Goal: Task Accomplishment & Management: Manage account settings

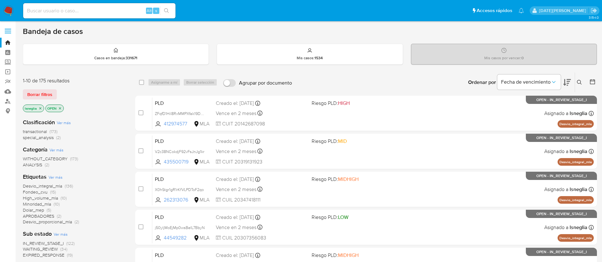
click at [40, 107] on icon "close-filter" at bounding box center [40, 109] width 4 height 4
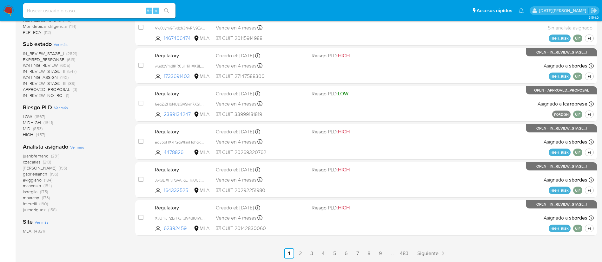
scroll to position [197, 0]
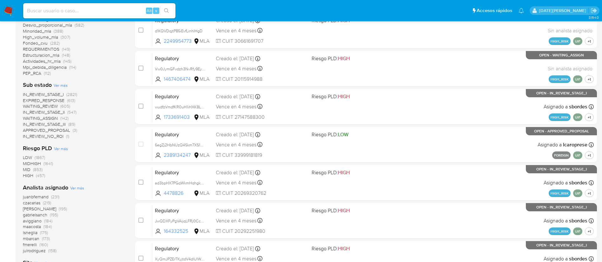
click at [103, 13] on input at bounding box center [99, 11] width 152 height 8
paste input "Y6M7C8UFMUCPQUinNSrSBnSu"
type input "Y6M7C8UFMUCPQUinNSrSBnSu"
click at [169, 6] on button "search-icon" at bounding box center [166, 10] width 13 height 9
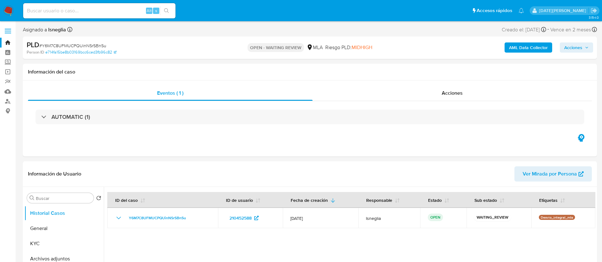
select select "10"
click at [442, 175] on header "Información de Usuario Ver Mirada por Persona" at bounding box center [310, 174] width 564 height 15
click at [75, 45] on span "# Y6M7C8UFMUCPQUinNSrSBnSu" at bounding box center [72, 46] width 67 height 6
drag, startPoint x: 75, startPoint y: 46, endPoint x: 60, endPoint y: 46, distance: 14.9
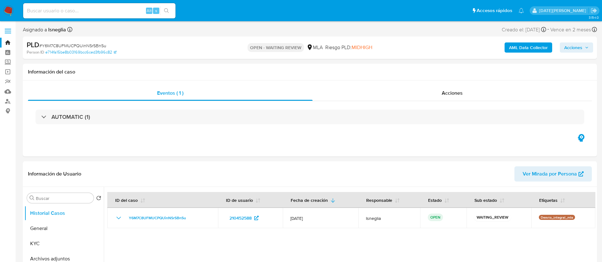
click at [60, 46] on span "# Y6M7C8UFMUCPQUinNSrSBnSu" at bounding box center [72, 46] width 67 height 6
copy span "Y6M7C8UFMUCPQUinNSrSBnSu"
click at [3, 12] on img at bounding box center [8, 10] width 11 height 11
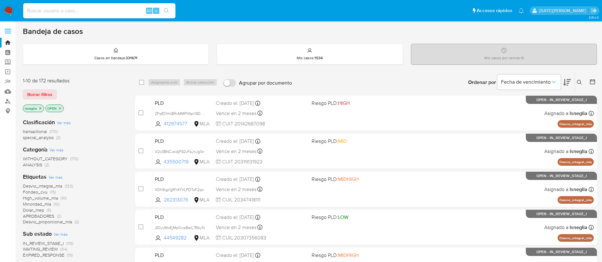
click at [580, 82] on icon at bounding box center [579, 82] width 5 height 5
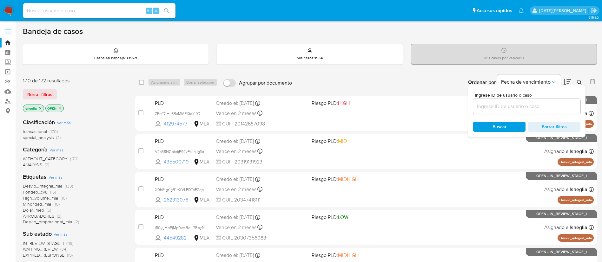
click at [512, 106] on input at bounding box center [526, 106] width 107 height 8
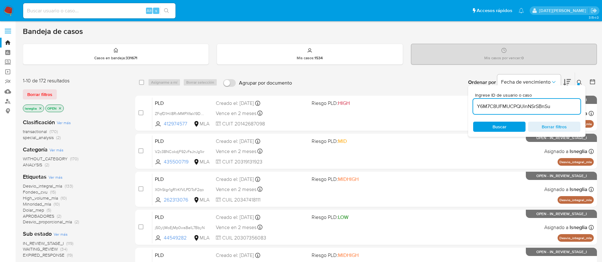
type input "Y6M7C8UFMUCPQUinNSrSBnSu"
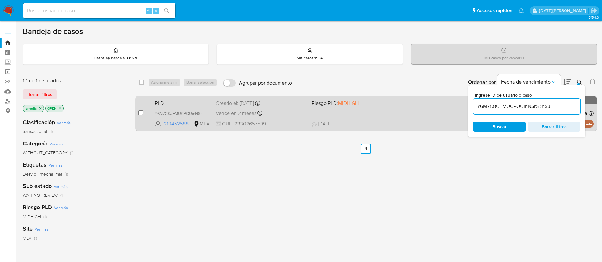
click at [140, 114] on input "checkbox" at bounding box center [140, 112] width 5 height 5
checkbox input "true"
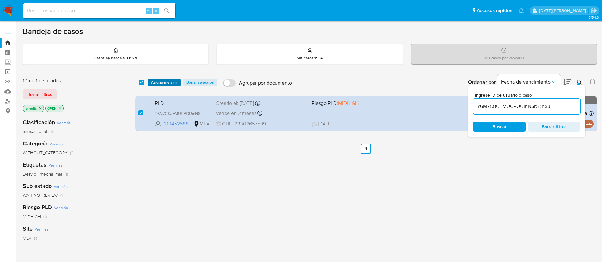
click at [173, 80] on span "Asignarme a mí" at bounding box center [164, 82] width 26 height 6
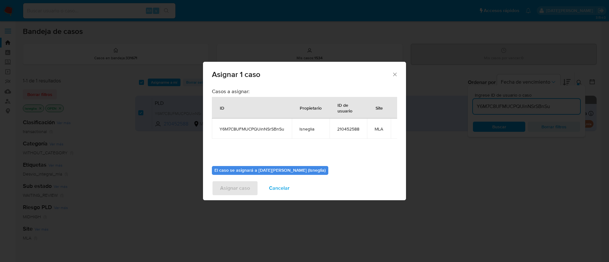
scroll to position [40, 0]
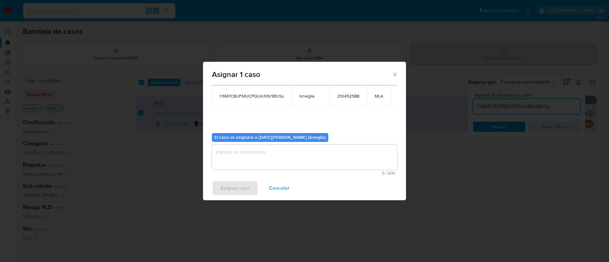
click at [274, 163] on div "0 / 500 500 caracteres restantes" at bounding box center [304, 160] width 185 height 31
click at [274, 157] on textarea "assign-modal" at bounding box center [304, 157] width 185 height 25
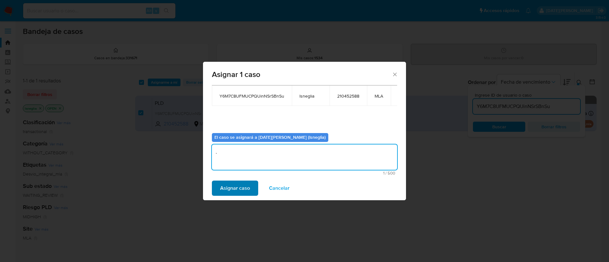
type textarea "."
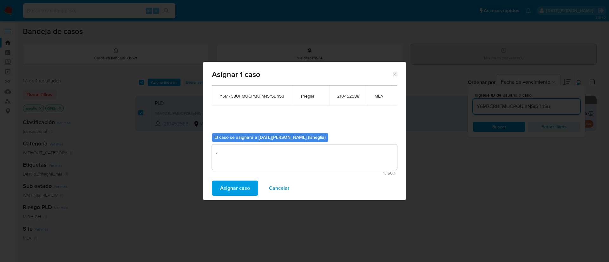
click at [239, 191] on span "Asignar caso" at bounding box center [235, 188] width 30 height 14
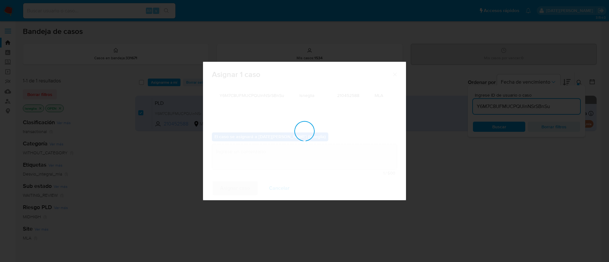
checkbox input "false"
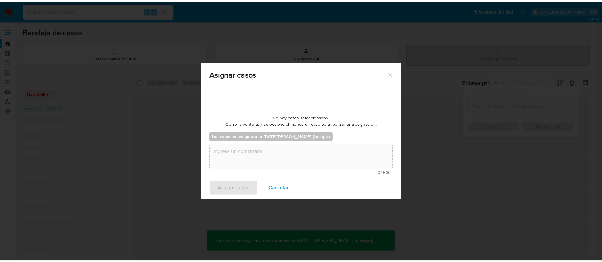
scroll to position [38, 0]
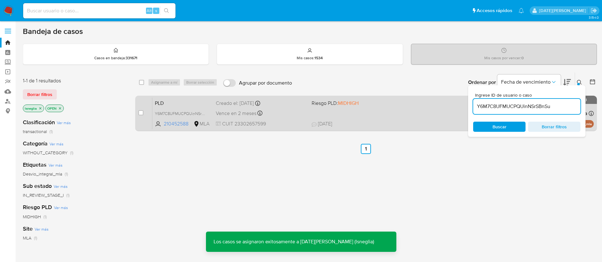
click at [171, 103] on span "PLD" at bounding box center [183, 103] width 56 height 8
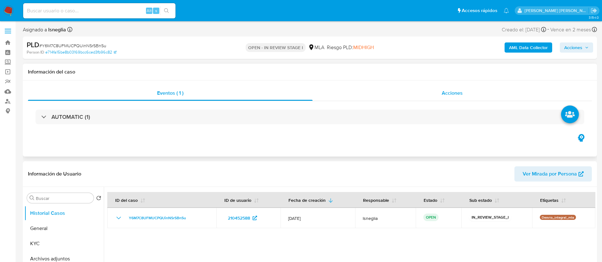
select select "10"
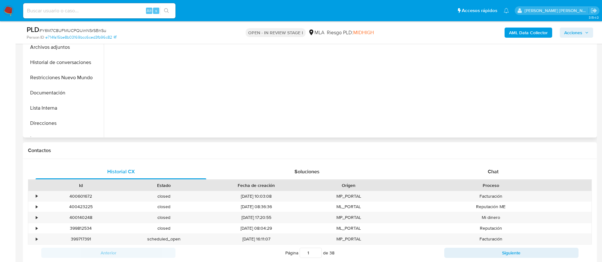
scroll to position [190, 0]
click at [483, 176] on div "Chat" at bounding box center [493, 170] width 171 height 15
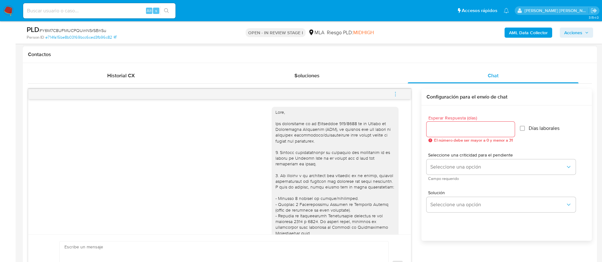
scroll to position [0, 0]
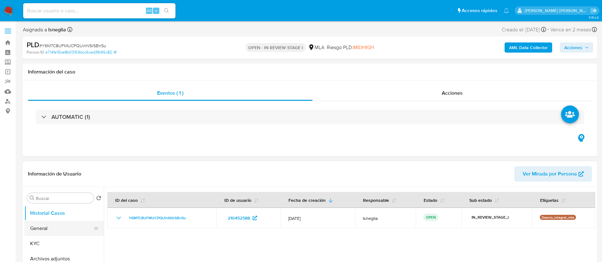
click at [43, 234] on button "General" at bounding box center [61, 228] width 74 height 15
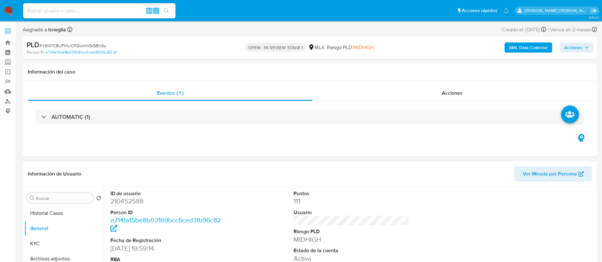
click at [132, 202] on dd "210452588" at bounding box center [168, 201] width 116 height 9
copy dd "210452588"
click at [133, 198] on dd "210452588" at bounding box center [168, 201] width 116 height 9
click at [133, 201] on dd "210452588" at bounding box center [168, 201] width 116 height 9
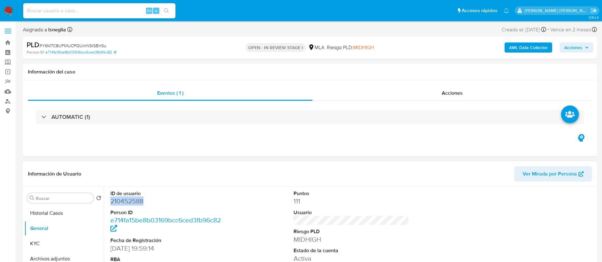
click at [133, 201] on dd "210452588" at bounding box center [168, 201] width 116 height 9
copy dd "210452588"
click at [44, 245] on button "KYC" at bounding box center [61, 243] width 74 height 15
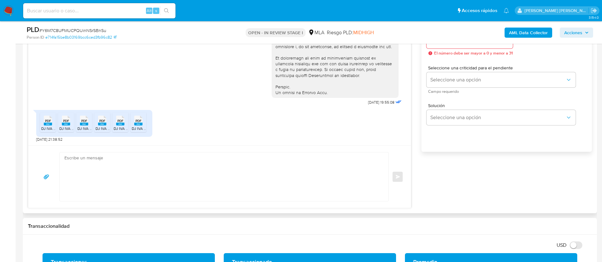
scroll to position [381, 0]
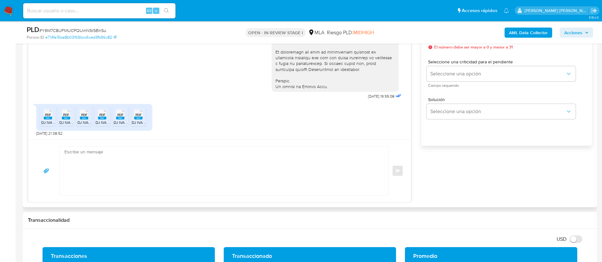
click at [49, 119] on rect at bounding box center [48, 118] width 8 height 3
click at [67, 116] on span "PDF" at bounding box center [66, 115] width 6 height 4
click at [85, 116] on span "PDF" at bounding box center [84, 115] width 6 height 4
drag, startPoint x: 102, startPoint y: 117, endPoint x: 113, endPoint y: 119, distance: 10.9
click at [102, 117] on rect at bounding box center [102, 118] width 8 height 3
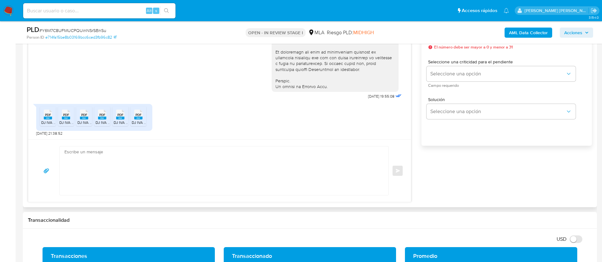
drag, startPoint x: 122, startPoint y: 119, endPoint x: 141, endPoint y: 118, distance: 19.4
click at [122, 119] on rect at bounding box center [120, 118] width 8 height 3
click at [142, 118] on rect at bounding box center [138, 118] width 8 height 3
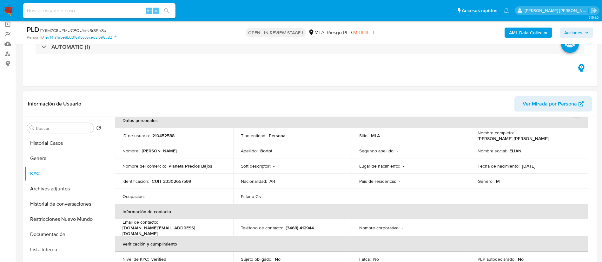
scroll to position [1, 0]
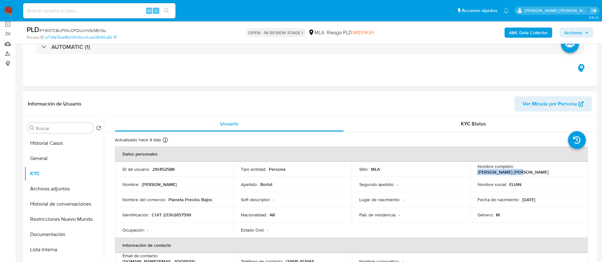
drag, startPoint x: 514, startPoint y: 168, endPoint x: 565, endPoint y: 169, distance: 50.4
click at [565, 169] on div "Nombre completo : Elian Paolo Bortot" at bounding box center [528, 169] width 103 height 11
copy p "Elian Paolo Bortot"
drag, startPoint x: 152, startPoint y: 214, endPoint x: 212, endPoint y: 212, distance: 60.0
click at [212, 212] on div "Identificación : CUIT 23302657599" at bounding box center [173, 215] width 103 height 6
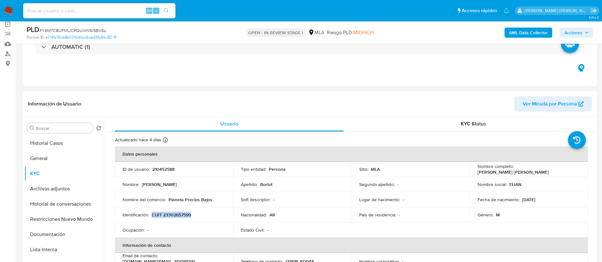
copy p "CUIT 23302657599"
click at [43, 166] on button "KYC" at bounding box center [61, 173] width 74 height 15
click at [52, 159] on button "General" at bounding box center [61, 158] width 74 height 15
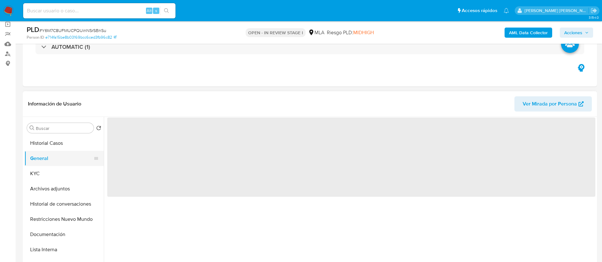
scroll to position [0, 0]
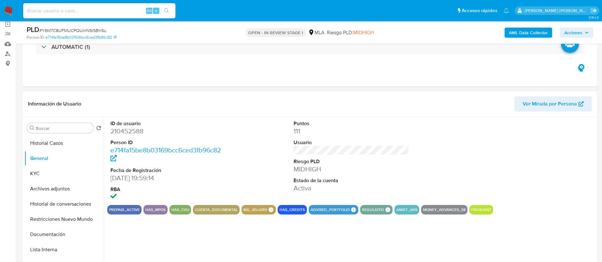
click at [132, 132] on dd "210452588" at bounding box center [168, 131] width 116 height 9
copy dd "210452588"
click at [27, 179] on button "KYC" at bounding box center [61, 173] width 74 height 15
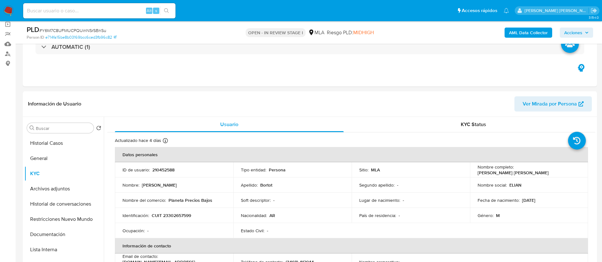
scroll to position [95, 0]
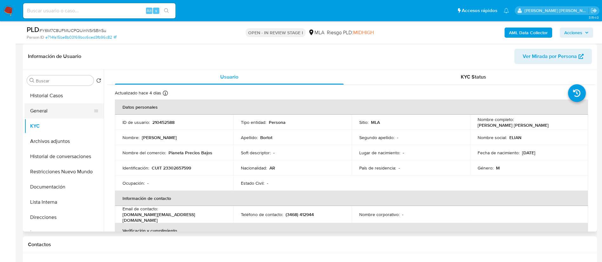
click at [51, 109] on button "General" at bounding box center [61, 110] width 74 height 15
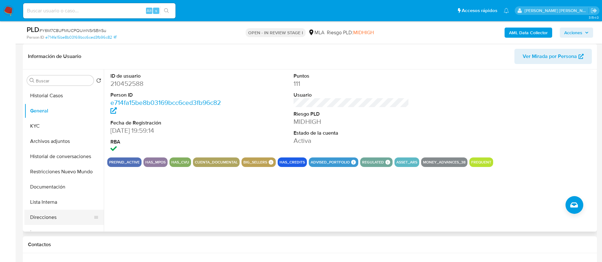
click at [50, 214] on button "Direcciones" at bounding box center [61, 217] width 74 height 15
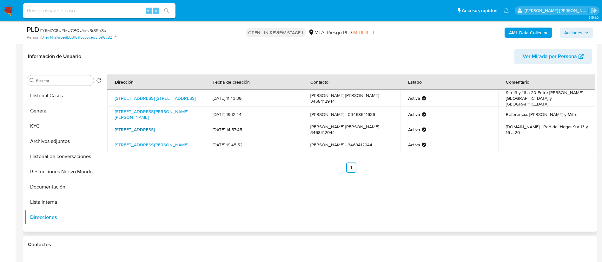
click at [129, 128] on link "Belgrano 332, Córdoba, Córdoba, 2583, Argentina 332" at bounding box center [135, 130] width 40 height 6
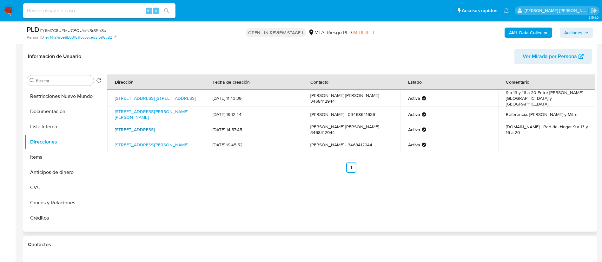
scroll to position [61, 0]
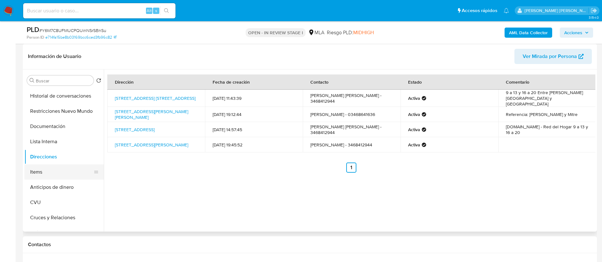
click at [52, 172] on button "Items" at bounding box center [61, 172] width 74 height 15
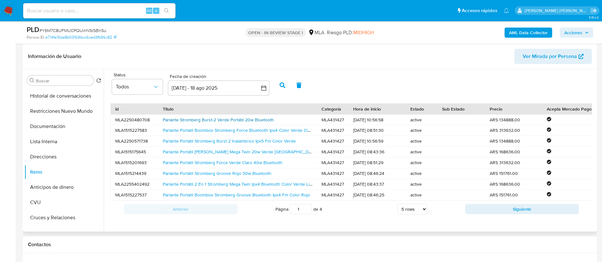
click at [226, 118] on link "Parlante Stromberg Burst-2 Verde Portátil 20w Bluetooth" at bounding box center [218, 120] width 111 height 6
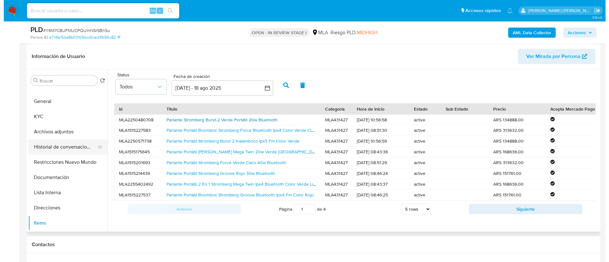
scroll to position [0, 0]
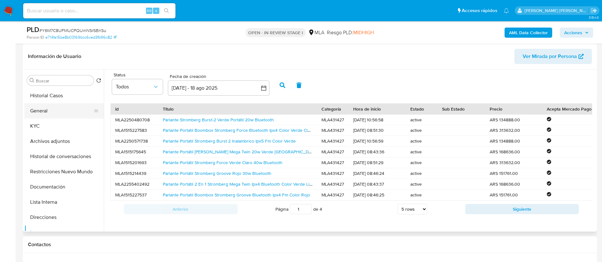
click at [43, 115] on button "General" at bounding box center [61, 110] width 74 height 15
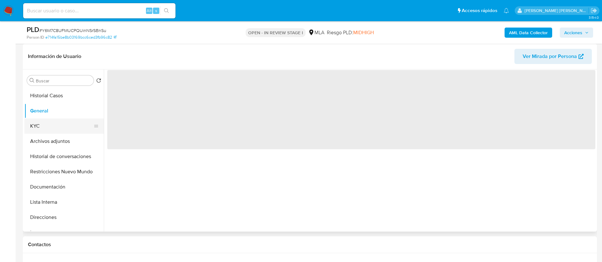
click at [43, 126] on button "KYC" at bounding box center [61, 126] width 74 height 15
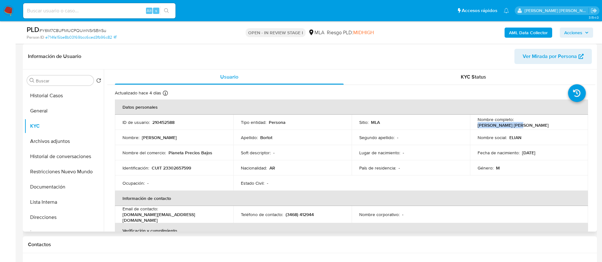
drag, startPoint x: 514, startPoint y: 122, endPoint x: 553, endPoint y: 122, distance: 39.0
click at [553, 122] on div "Nombre completo : Elian Paolo Bortot" at bounding box center [528, 122] width 103 height 11
copy p "Elian Paolo Bortot"
drag, startPoint x: 163, startPoint y: 214, endPoint x: 221, endPoint y: 213, distance: 57.7
click at [221, 213] on div "Email de contacto : preciosbajos.com@gmail.com" at bounding box center [173, 214] width 103 height 17
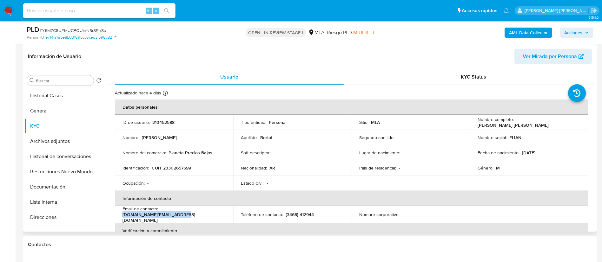
copy p "preciosbajos.com@gmail.com"
click at [528, 33] on b "AML Data Collector" at bounding box center [528, 33] width 39 height 10
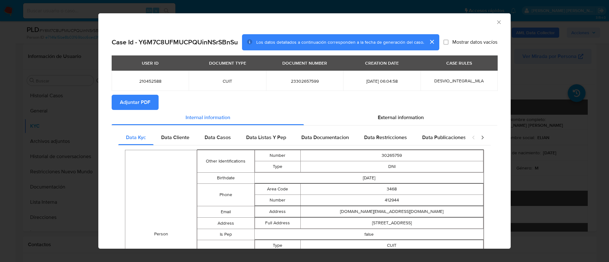
click at [496, 23] on icon "Cerrar ventana" at bounding box center [499, 22] width 6 height 6
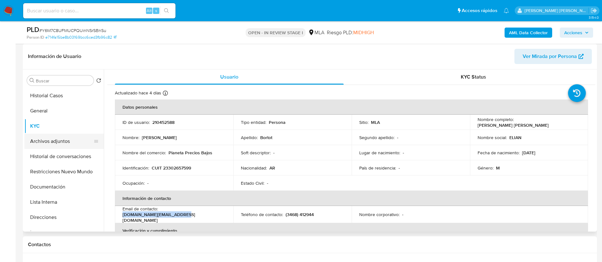
click at [62, 135] on button "Archivos adjuntos" at bounding box center [61, 141] width 74 height 15
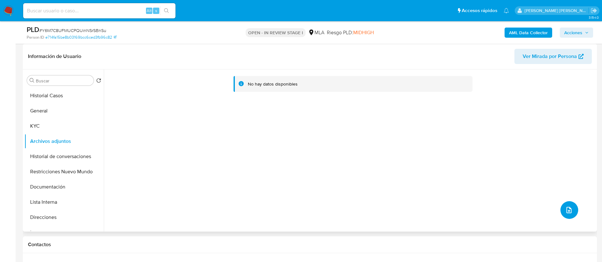
click at [566, 207] on icon "upload-file" at bounding box center [569, 210] width 8 height 8
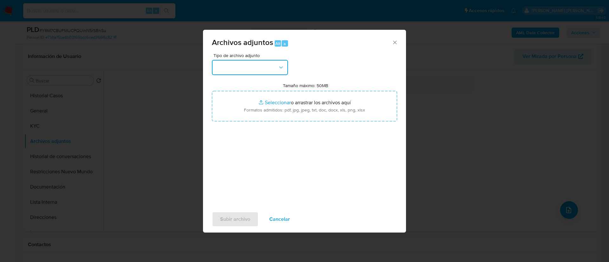
click at [267, 69] on button "button" at bounding box center [250, 67] width 76 height 15
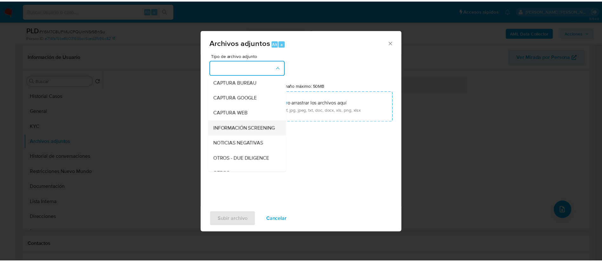
scroll to position [48, 0]
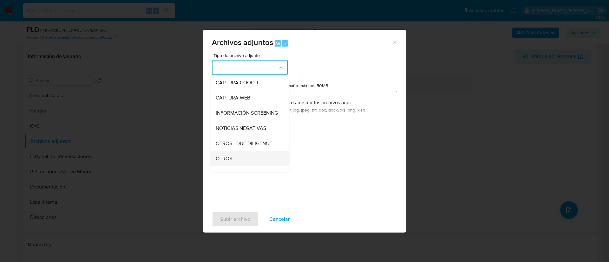
click at [238, 163] on div "OTROS" at bounding box center [248, 158] width 65 height 15
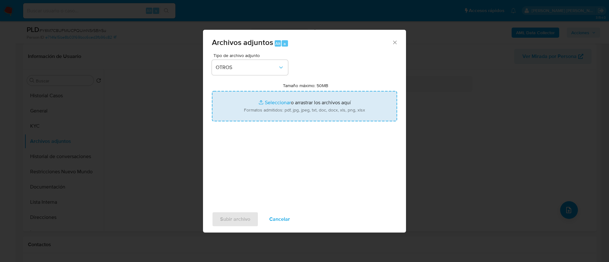
type input "C:\fakepath\Caselog Y6M7C8UFMUCPQUinNSrSBnSu.docx"
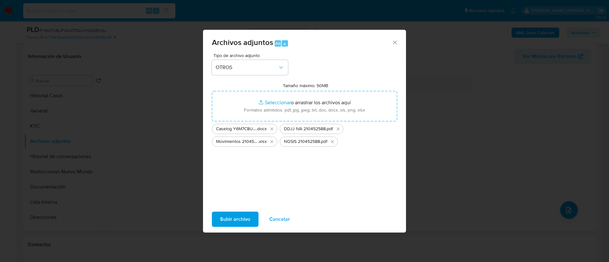
click at [244, 216] on span "Subir archivo" at bounding box center [235, 220] width 30 height 14
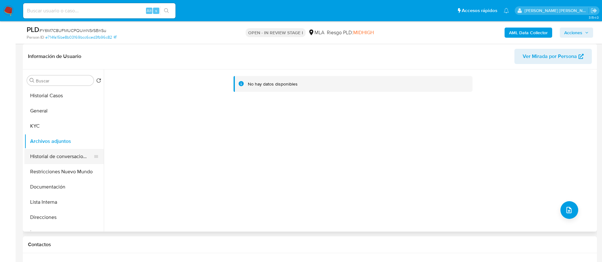
click at [63, 155] on button "Historial de conversaciones" at bounding box center [61, 156] width 74 height 15
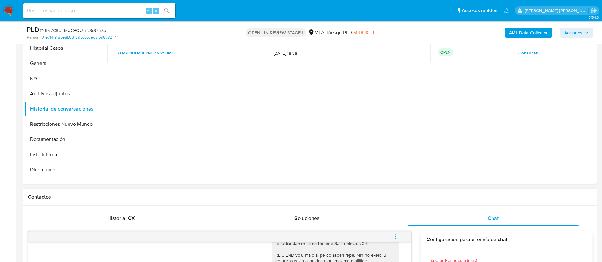
scroll to position [190, 0]
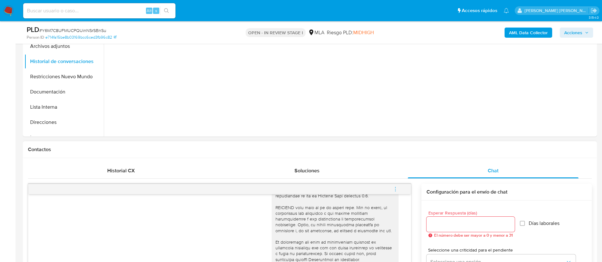
click at [395, 187] on icon "menu-action" at bounding box center [395, 189] width 6 height 6
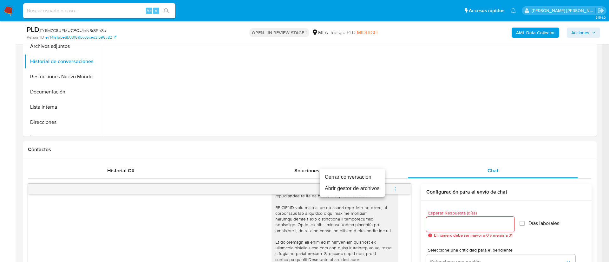
click at [334, 177] on li "Cerrar conversación" at bounding box center [352, 177] width 65 height 11
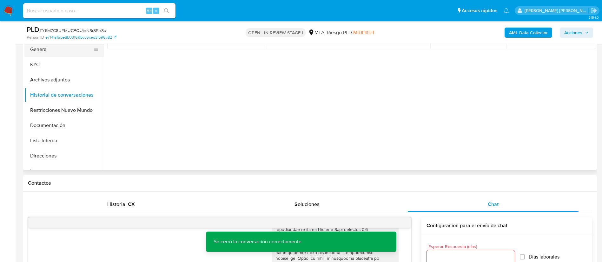
scroll to position [143, 0]
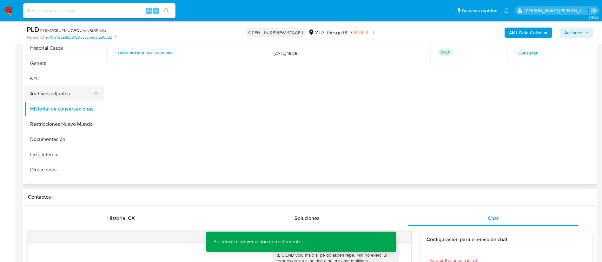
click at [62, 93] on button "Archivos adjuntos" at bounding box center [61, 93] width 74 height 15
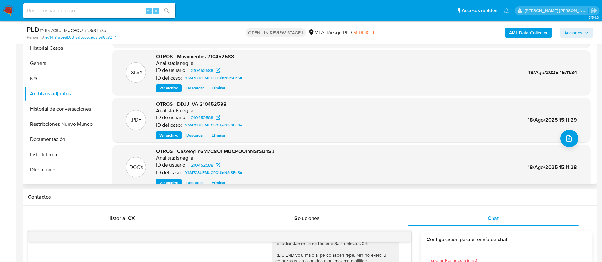
scroll to position [36, 0]
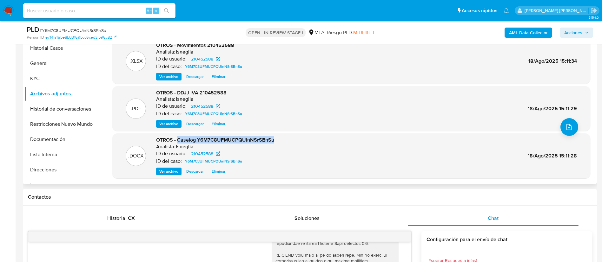
drag, startPoint x: 178, startPoint y: 140, endPoint x: 273, endPoint y: 141, distance: 95.5
click at [274, 141] on div ".DOCX OTROS - Caselog Y6M7C8UFMUCPQUinNSrSBnSu Analista: lsneglia ID de usuario…" at bounding box center [350, 156] width 471 height 39
copy span "Caselog Y6M7C8UFMUCPQUinNSrSBnSu"
click at [70, 114] on button "Historial de conversaciones" at bounding box center [61, 108] width 74 height 15
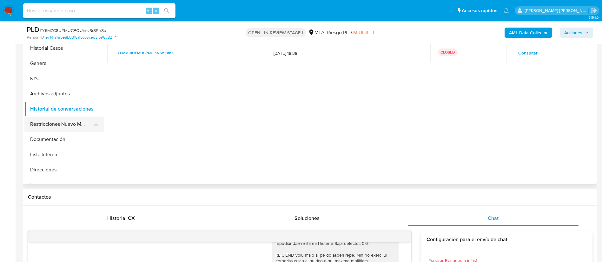
click at [64, 126] on button "Restricciones Nuevo Mundo" at bounding box center [61, 124] width 74 height 15
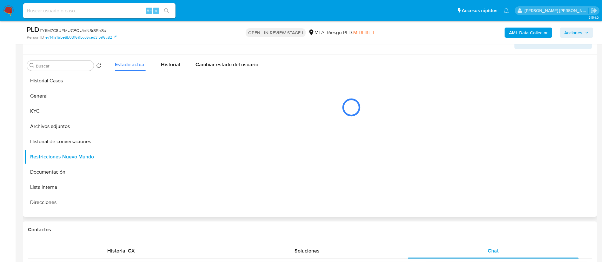
scroll to position [95, 0]
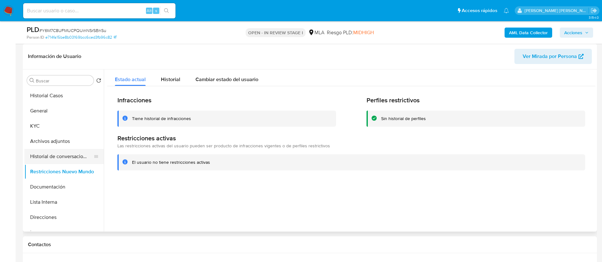
click at [72, 159] on button "Historial de conversaciones" at bounding box center [61, 156] width 74 height 15
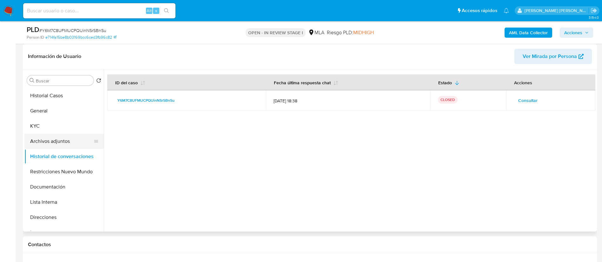
click at [53, 143] on button "Archivos adjuntos" at bounding box center [61, 141] width 74 height 15
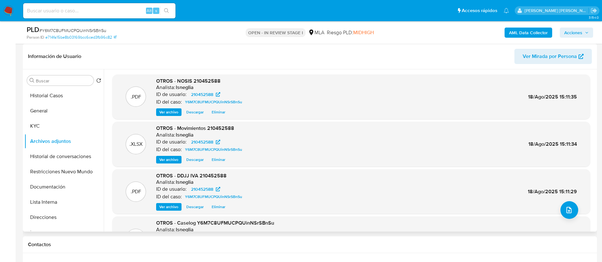
scroll to position [36, 0]
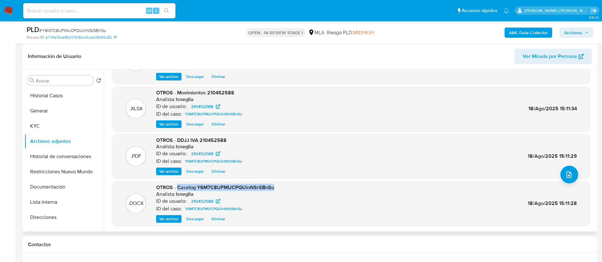
drag, startPoint x: 177, startPoint y: 186, endPoint x: 281, endPoint y: 185, distance: 103.7
click at [281, 185] on div ".DOCX OTROS - Caselog Y6M7C8UFMUCPQUinNSrSBnSu Analista: lsneglia ID de usuario…" at bounding box center [350, 203] width 471 height 39
copy span "Caselog Y6M7C8UFMUCPQUinNSrSBnSu"
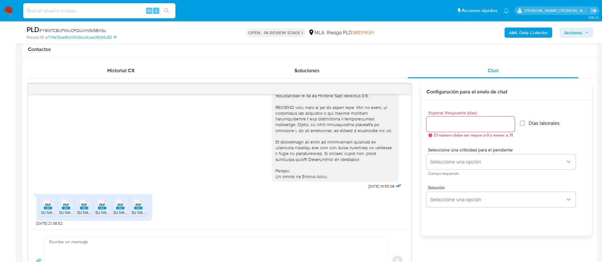
scroll to position [238, 0]
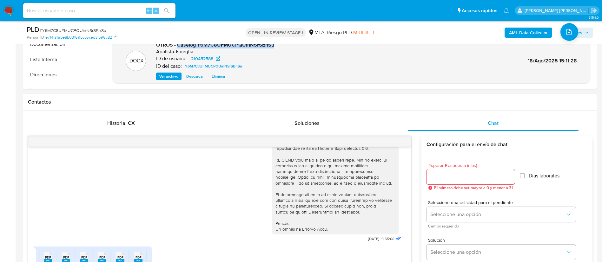
click at [589, 32] on button "Acciones" at bounding box center [575, 33] width 33 height 10
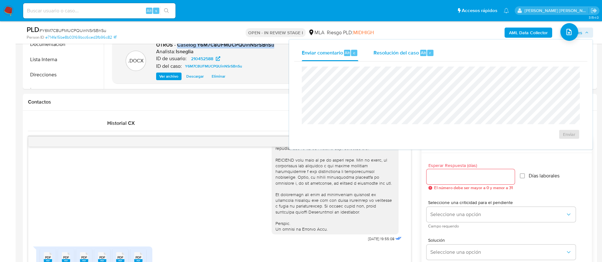
click at [416, 52] on span "Resolución del caso" at bounding box center [395, 52] width 45 height 7
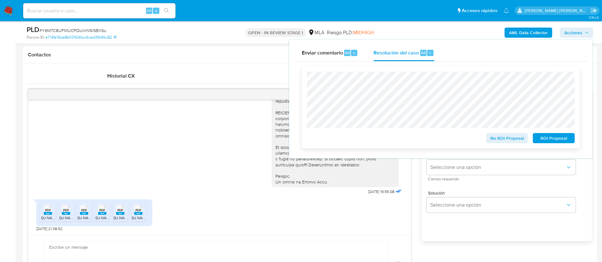
scroll to position [333, 0]
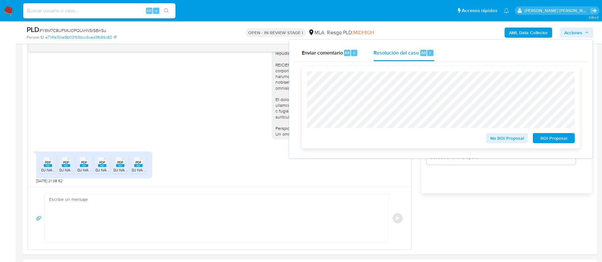
click at [511, 140] on span "No ROI Proposal" at bounding box center [506, 138] width 33 height 9
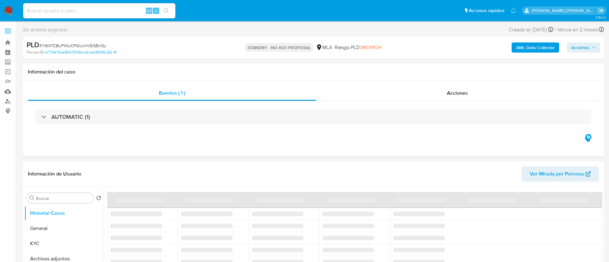
select select "10"
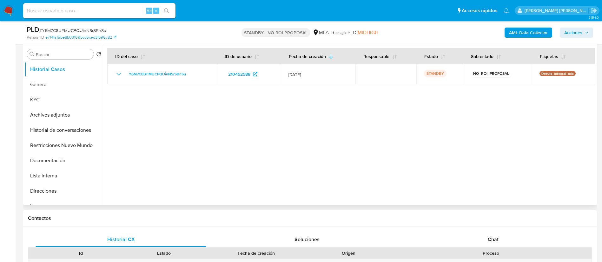
scroll to position [143, 0]
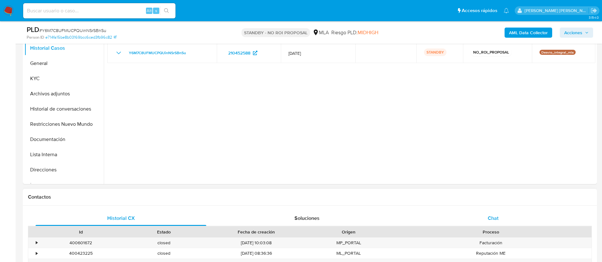
click at [496, 221] on span "Chat" at bounding box center [492, 218] width 11 height 7
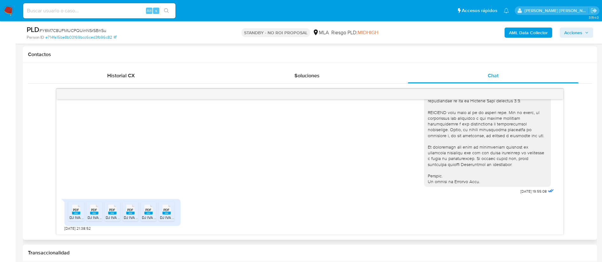
scroll to position [27, 0]
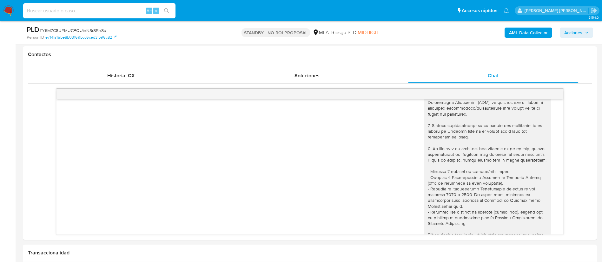
click at [99, 8] on input at bounding box center [99, 11] width 152 height 8
paste input "wVcr7D06tGbAiTphHAoV4VYj"
type input "wVcr7D06tGbAiTphHAoV4VYj"
click at [169, 10] on icon "search-icon" at bounding box center [166, 10] width 5 height 5
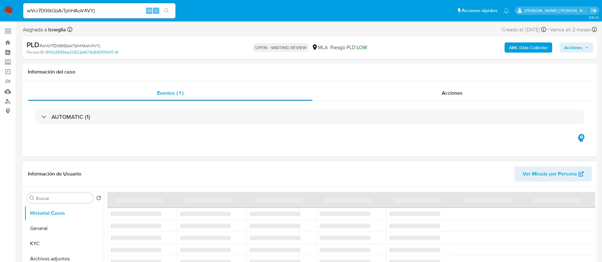
select select "10"
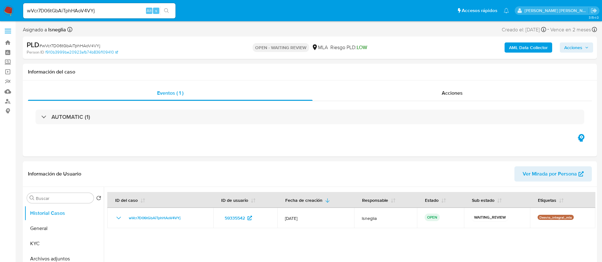
click at [76, 43] on span "# wVcr7D06tGbAiTphHAoV4VYj" at bounding box center [69, 46] width 61 height 6
copy span "wVcr7D06tGbAiTphHAoV4VYj"
click at [8, 8] on img at bounding box center [8, 10] width 11 height 11
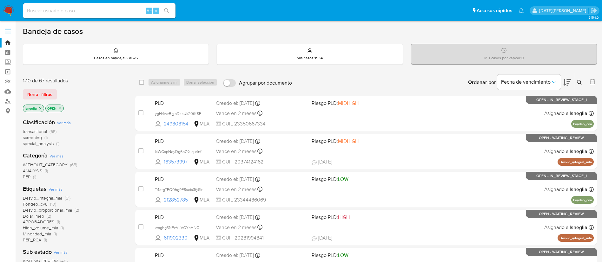
click at [40, 108] on icon "close-filter" at bounding box center [40, 109] width 4 height 4
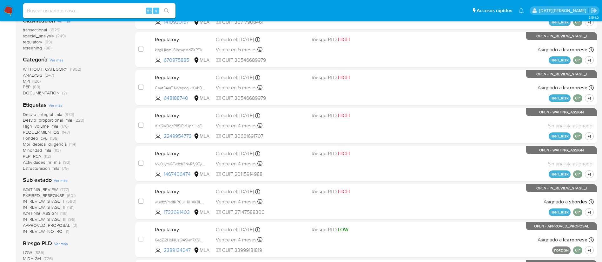
scroll to position [54, 0]
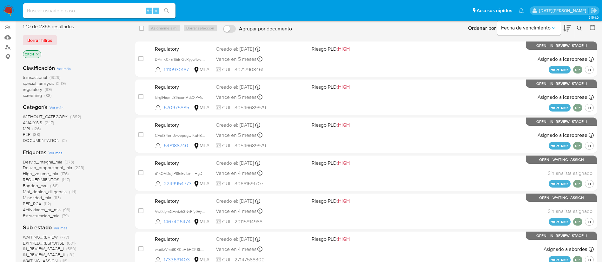
click at [38, 95] on span "screening" at bounding box center [32, 95] width 19 height 6
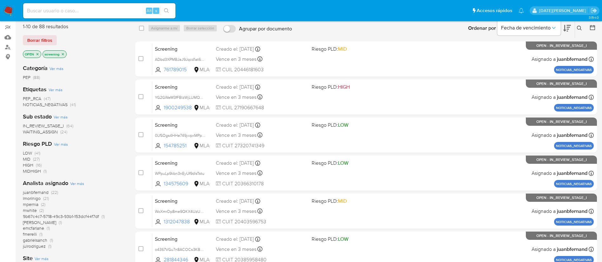
click at [66, 53] on p "screening" at bounding box center [54, 54] width 23 height 7
click at [64, 53] on icon "close-filter" at bounding box center [63, 54] width 2 height 2
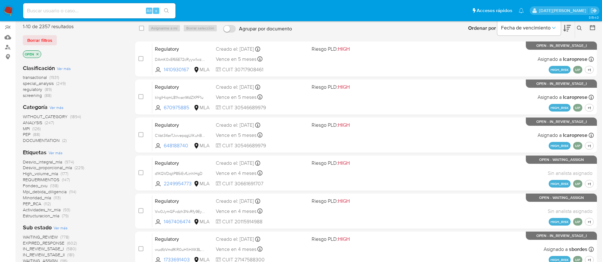
click at [37, 77] on span "transactional" at bounding box center [35, 77] width 24 height 6
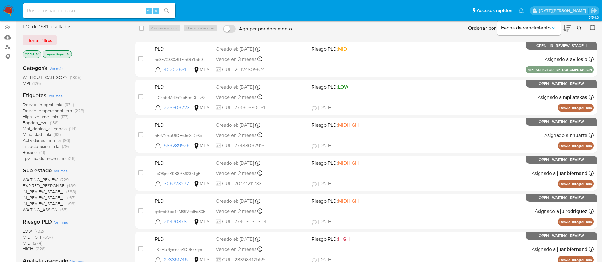
click at [37, 54] on icon "close-filter" at bounding box center [37, 54] width 2 height 2
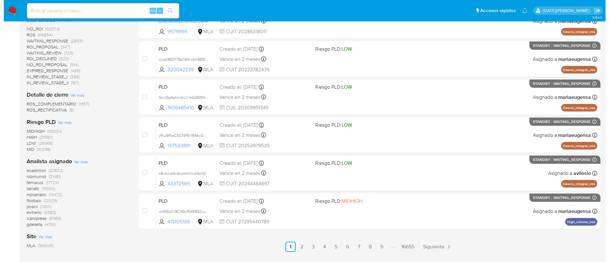
scroll to position [197, 0]
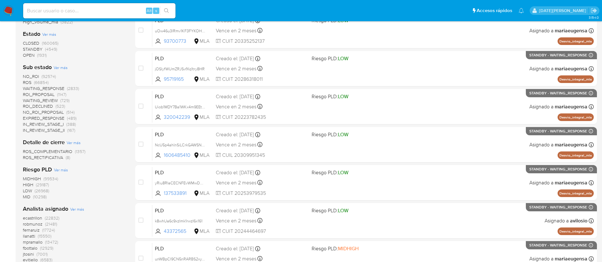
click at [39, 55] on span "(1931)" at bounding box center [42, 55] width 10 height 6
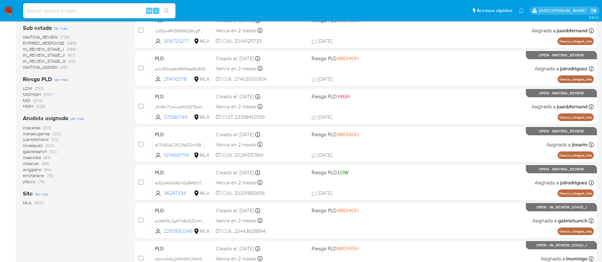
click at [76, 119] on span "Ver más" at bounding box center [77, 119] width 14 height 6
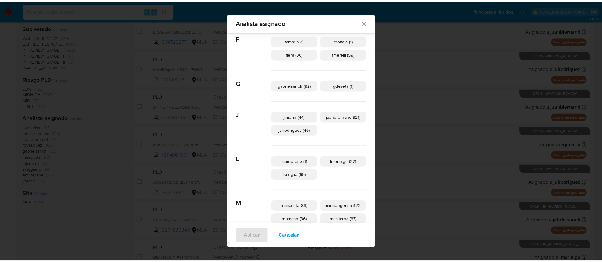
scroll to position [186, 0]
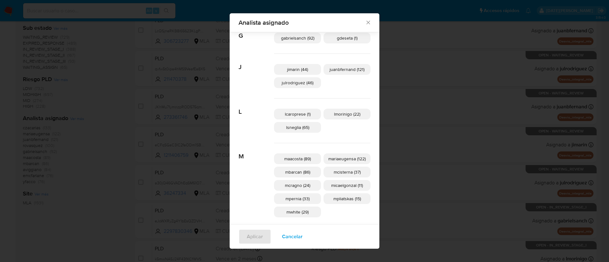
click at [365, 24] on icon "Cerrar" at bounding box center [368, 22] width 6 height 6
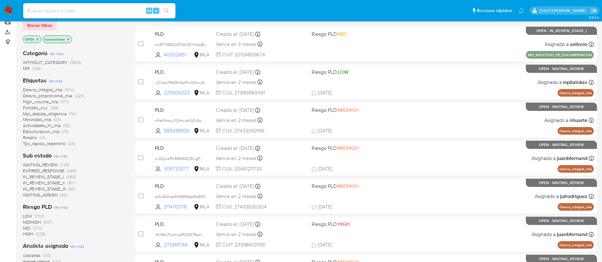
scroll to position [54, 0]
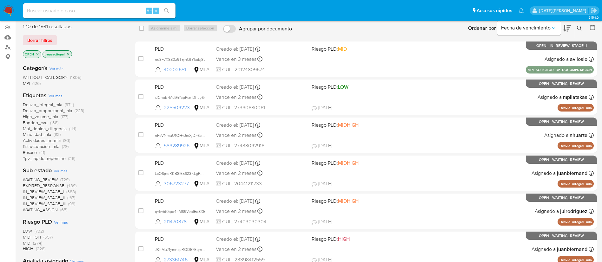
click at [38, 54] on icon "close-filter" at bounding box center [37, 54] width 2 height 2
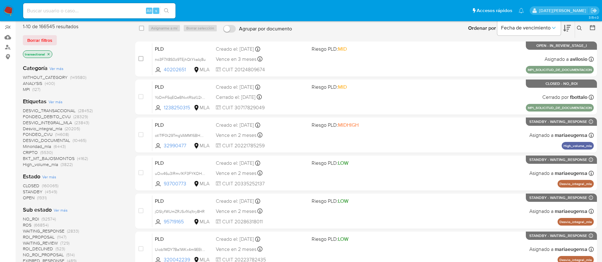
click at [37, 192] on span "STANDBY" at bounding box center [33, 192] width 20 height 6
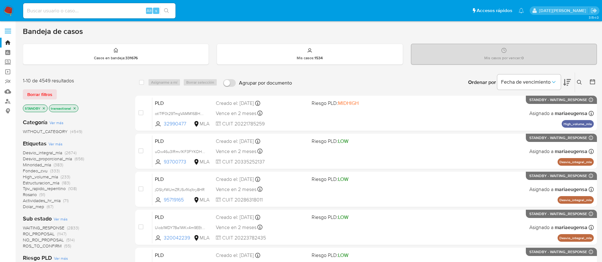
click at [579, 80] on icon at bounding box center [579, 82] width 5 height 5
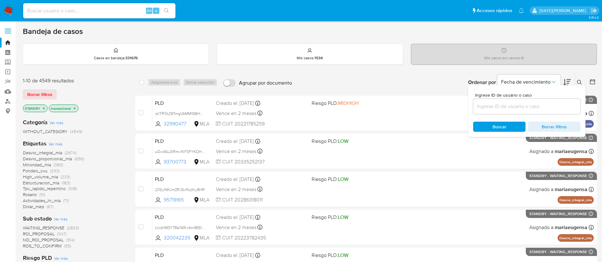
click at [490, 112] on div at bounding box center [526, 106] width 107 height 15
click at [492, 109] on input at bounding box center [526, 106] width 107 height 8
paste input "wVcr7D06tGbAiTphHAoV4VYj"
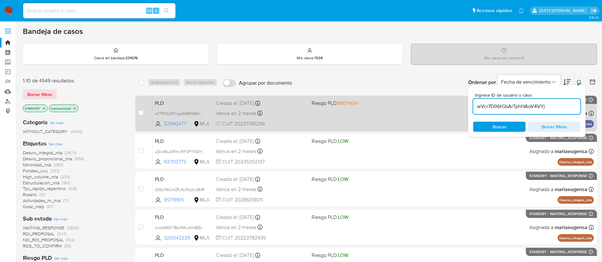
type input "wVcr7D06tGbAiTphHAoV4VYj"
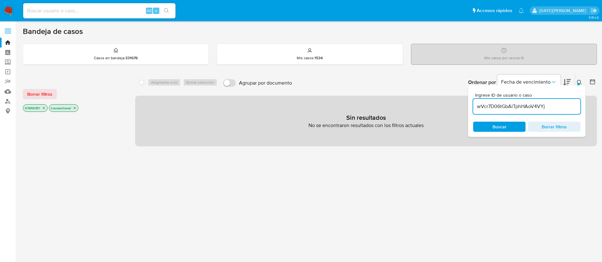
click at [43, 108] on icon "close-filter" at bounding box center [44, 108] width 4 height 4
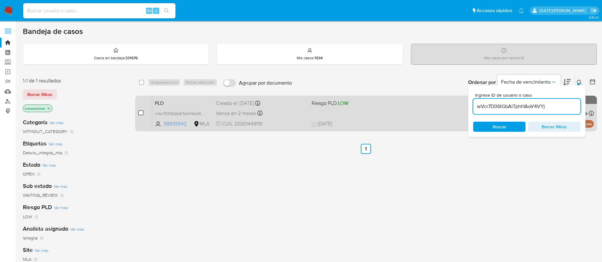
click at [141, 112] on input "checkbox" at bounding box center [140, 112] width 5 height 5
checkbox input "true"
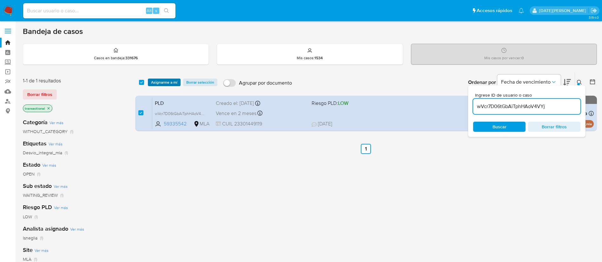
click at [165, 81] on span "Asignarme a mí" at bounding box center [164, 82] width 26 height 6
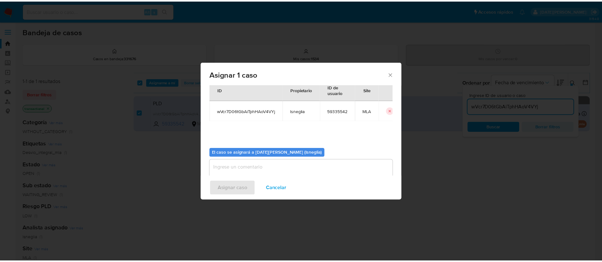
scroll to position [33, 0]
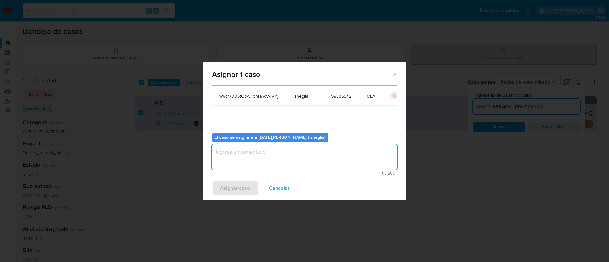
click at [301, 169] on textarea "assign-modal" at bounding box center [304, 157] width 185 height 25
type textarea "."
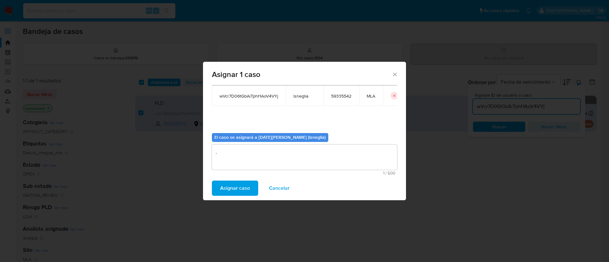
click at [235, 187] on span "Asignar caso" at bounding box center [235, 188] width 30 height 14
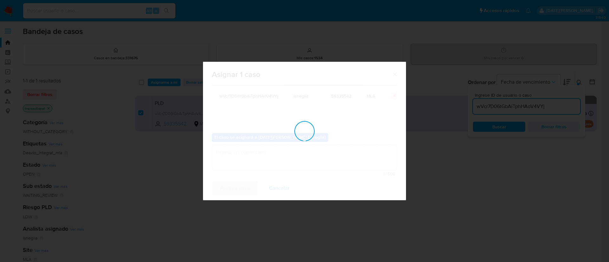
checkbox input "false"
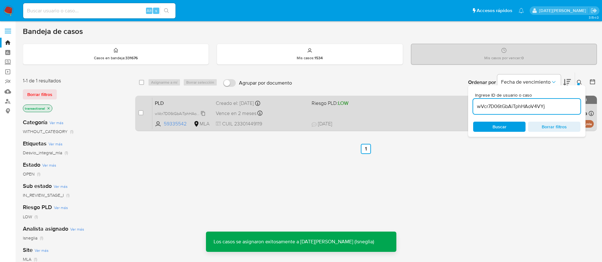
click at [184, 111] on span "wVcr7D06tGbAiTphHAoV4VYj" at bounding box center [181, 113] width 52 height 7
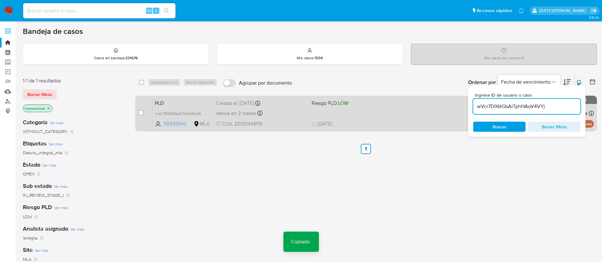
click at [176, 98] on div "PLD wVcr7D06tGbAiTphHAoV4VYj Copiado Copiado 59335542 MLA Riesgo PLD: LOW Cread…" at bounding box center [372, 113] width 441 height 32
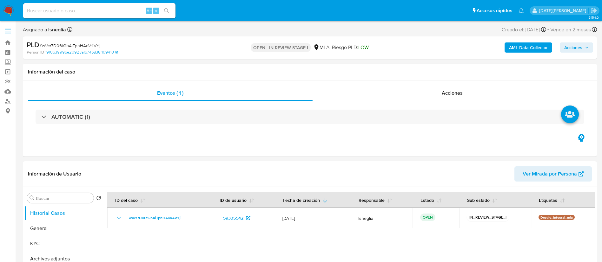
select select "10"
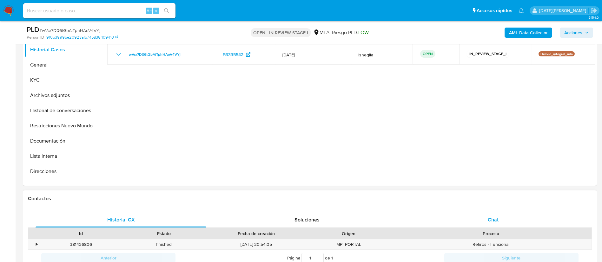
scroll to position [143, 0]
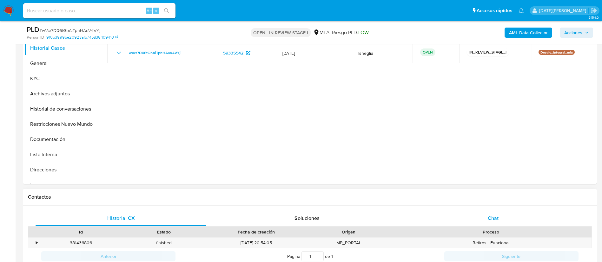
click at [496, 220] on span "Chat" at bounding box center [492, 218] width 11 height 7
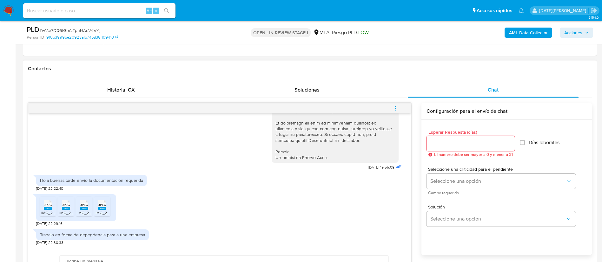
scroll to position [285, 0]
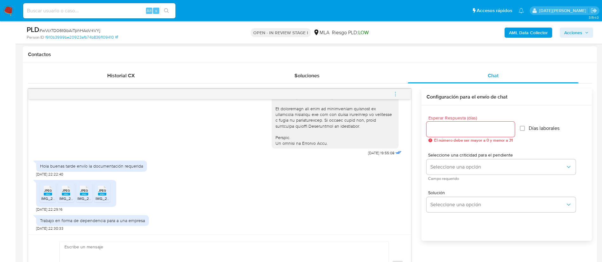
click at [44, 192] on span "JPEG" at bounding box center [48, 191] width 8 height 4
click at [63, 192] on span "JPEG" at bounding box center [66, 191] width 8 height 4
click at [86, 193] on span "JPEG" at bounding box center [84, 191] width 8 height 4
drag, startPoint x: 106, startPoint y: 193, endPoint x: 156, endPoint y: 182, distance: 51.6
click at [106, 193] on icon "JPEG" at bounding box center [102, 190] width 8 height 11
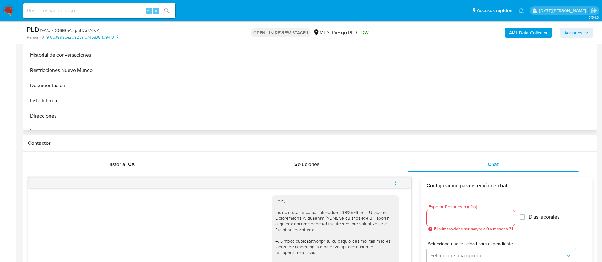
scroll to position [95, 0]
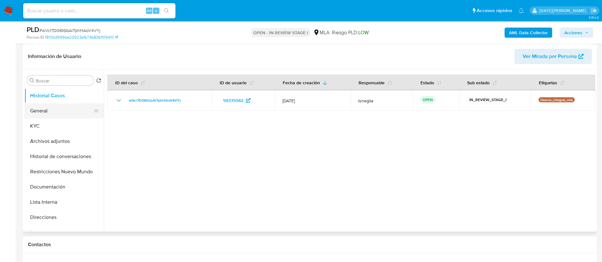
click at [50, 113] on button "General" at bounding box center [61, 110] width 74 height 15
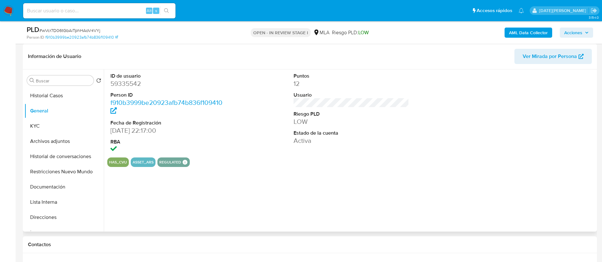
click at [133, 84] on dd "59335542" at bounding box center [168, 83] width 116 height 9
copy dd "59335542"
drag, startPoint x: 163, startPoint y: 118, endPoint x: 141, endPoint y: 102, distance: 26.9
click at [163, 118] on dl "ID de usuario 59335542 Person ID f910b3999be20923afb74b836f109410 Fecha de Regi…" at bounding box center [168, 114] width 116 height 82
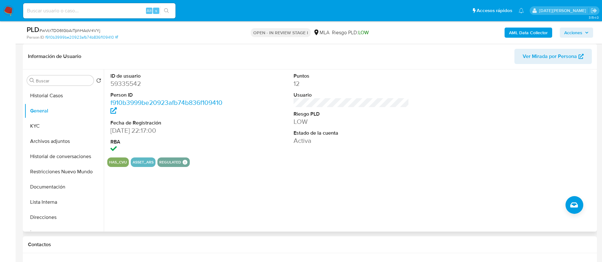
click at [133, 85] on dd "59335542" at bounding box center [168, 83] width 116 height 9
copy dd "59335542"
click at [38, 124] on button "KYC" at bounding box center [61, 126] width 74 height 15
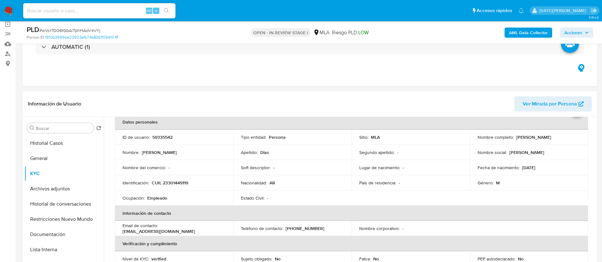
scroll to position [0, 0]
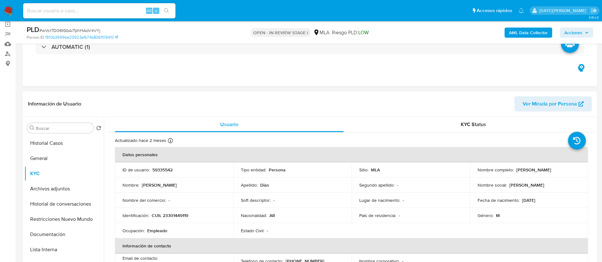
drag, startPoint x: 514, startPoint y: 170, endPoint x: 563, endPoint y: 173, distance: 48.9
click at [563, 173] on td "Nombre completo : [PERSON_NAME]" at bounding box center [529, 169] width 118 height 15
copy p "[PERSON_NAME]"
drag, startPoint x: 152, startPoint y: 215, endPoint x: 196, endPoint y: 214, distance: 44.4
click at [196, 214] on div "Identificación : CUIL 23301449119" at bounding box center [173, 216] width 103 height 6
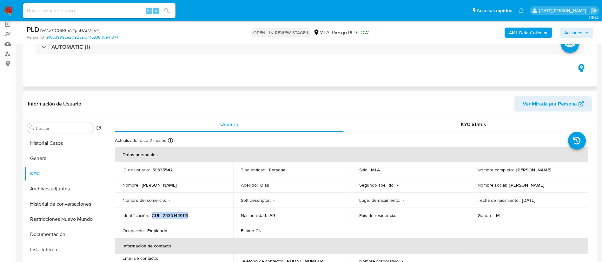
copy p "CUIL 23301449119"
click at [174, 215] on p "CUIL 23301449119" at bounding box center [170, 216] width 36 height 6
click at [39, 162] on button "General" at bounding box center [61, 158] width 74 height 15
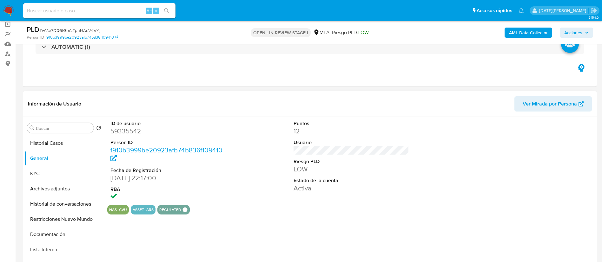
click at [141, 130] on dd "59335542" at bounding box center [168, 131] width 116 height 9
click at [135, 131] on dd "59335542" at bounding box center [168, 131] width 116 height 9
copy dd "59335542"
click at [59, 171] on button "KYC" at bounding box center [61, 173] width 74 height 15
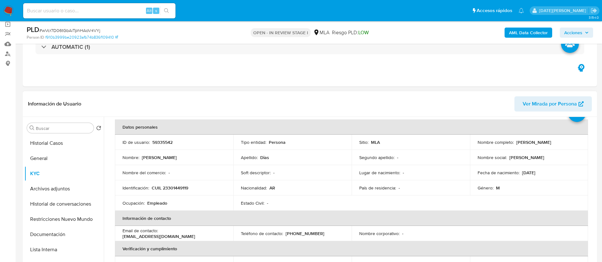
scroll to position [48, 0]
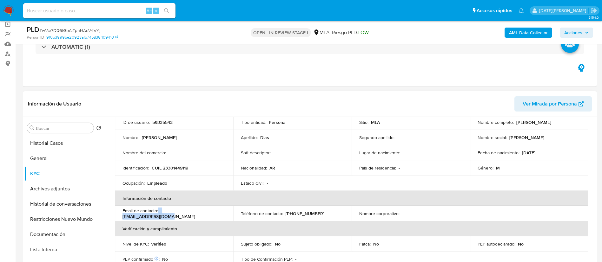
drag, startPoint x: 159, startPoint y: 214, endPoint x: 205, endPoint y: 213, distance: 46.3
click at [205, 213] on div "Email de contacto : [EMAIL_ADDRESS][DOMAIN_NAME]" at bounding box center [173, 213] width 103 height 11
click at [208, 213] on div "Email de contacto : [EMAIL_ADDRESS][DOMAIN_NAME]" at bounding box center [173, 213] width 103 height 11
drag, startPoint x: 206, startPoint y: 213, endPoint x: 160, endPoint y: 212, distance: 46.6
click at [160, 212] on div "Email de contacto : [EMAIL_ADDRESS][DOMAIN_NAME]" at bounding box center [173, 213] width 103 height 11
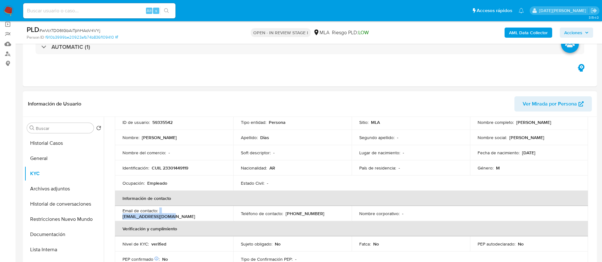
drag, startPoint x: 175, startPoint y: 210, endPoint x: 174, endPoint y: 213, distance: 3.9
copy div "[EMAIL_ADDRESS][DOMAIN_NAME]"
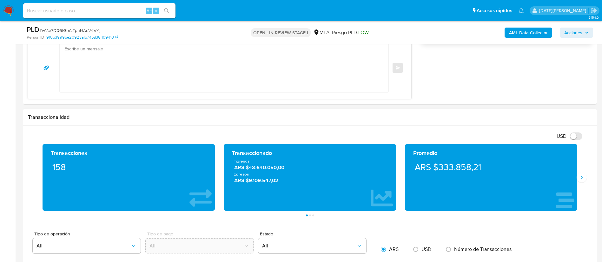
scroll to position [476, 0]
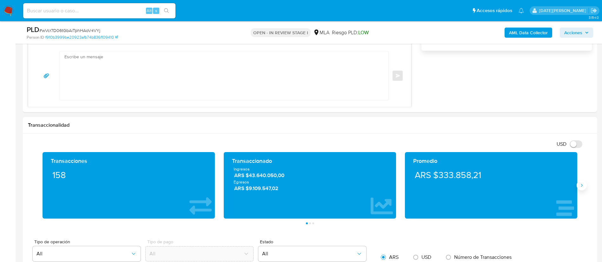
click at [582, 189] on button "Siguiente" at bounding box center [581, 185] width 10 height 10
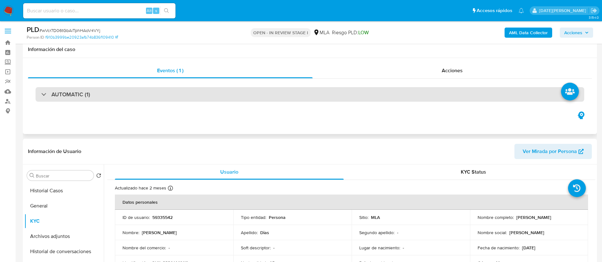
scroll to position [95, 0]
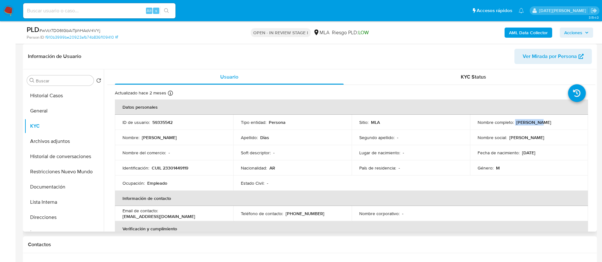
drag, startPoint x: 513, startPoint y: 122, endPoint x: 537, endPoint y: 123, distance: 23.5
click at [536, 123] on div "Nombre completo : [PERSON_NAME]" at bounding box center [528, 123] width 103 height 6
drag, startPoint x: 555, startPoint y: 123, endPoint x: 514, endPoint y: 123, distance: 40.9
click at [516, 123] on p "[PERSON_NAME]" at bounding box center [533, 123] width 35 height 6
copy p "[PERSON_NAME]"
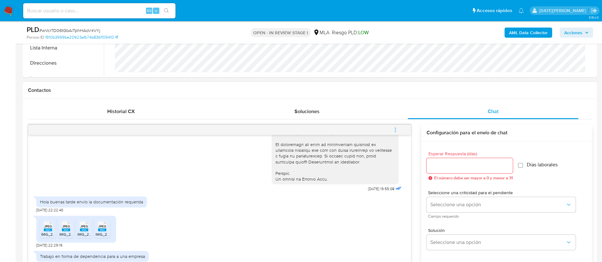
scroll to position [238, 0]
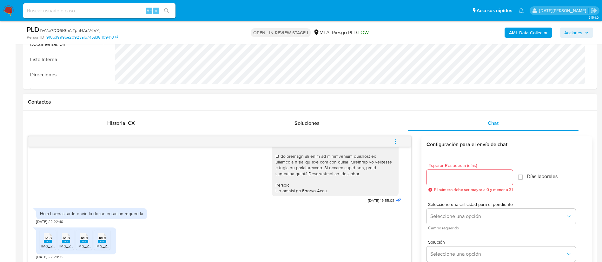
click at [396, 139] on icon "menu-action" at bounding box center [395, 142] width 6 height 6
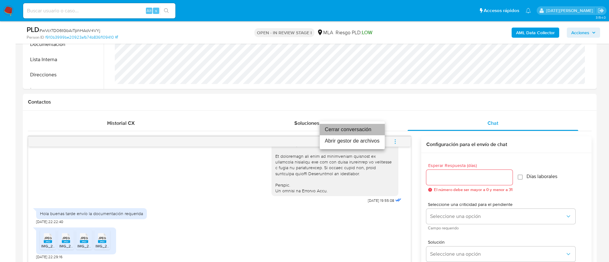
click at [354, 127] on li "Cerrar conversación" at bounding box center [352, 129] width 65 height 11
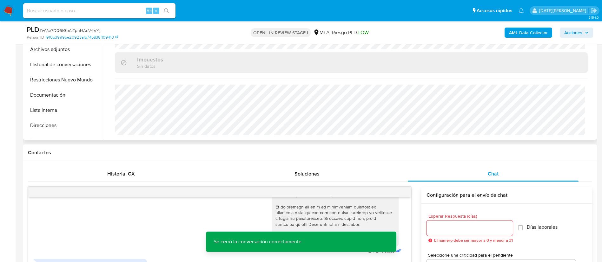
scroll to position [143, 0]
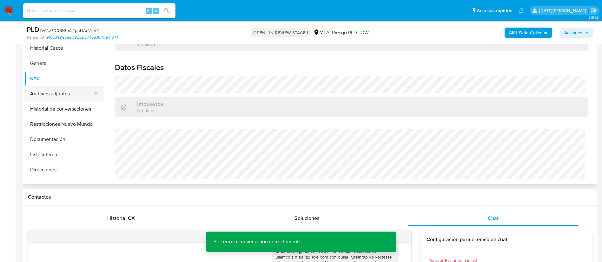
click at [56, 93] on button "Archivos adjuntos" at bounding box center [61, 93] width 74 height 15
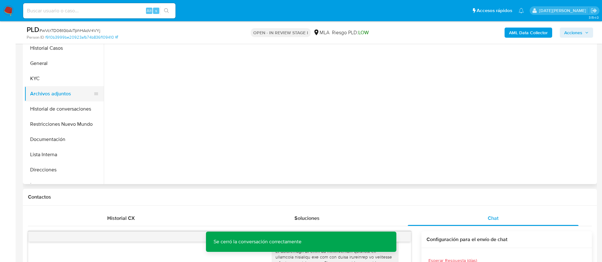
scroll to position [0, 0]
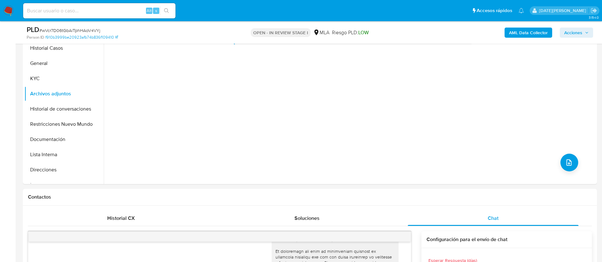
click at [530, 30] on b "AML Data Collector" at bounding box center [528, 33] width 39 height 10
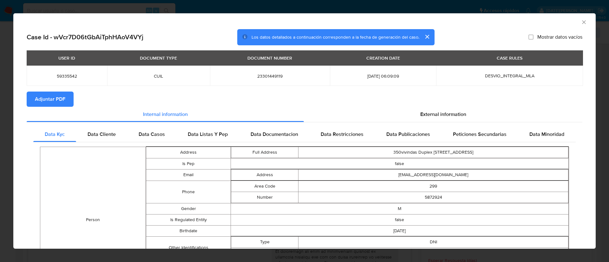
click at [46, 97] on span "Adjuntar PDF" at bounding box center [50, 99] width 30 height 14
click at [445, 119] on span "External information" at bounding box center [443, 115] width 46 height 7
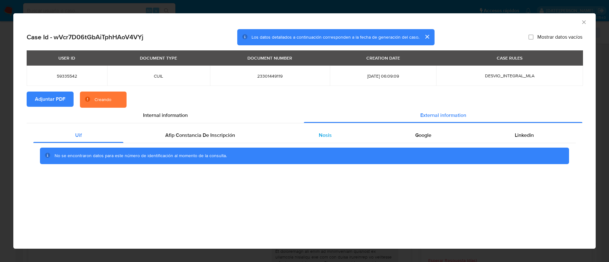
click at [329, 140] on div "Nosis" at bounding box center [325, 135] width 96 height 15
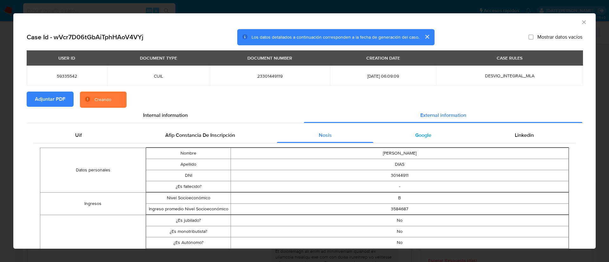
drag, startPoint x: 406, startPoint y: 137, endPoint x: 421, endPoint y: 137, distance: 14.3
click at [407, 137] on div "Google" at bounding box center [423, 135] width 100 height 15
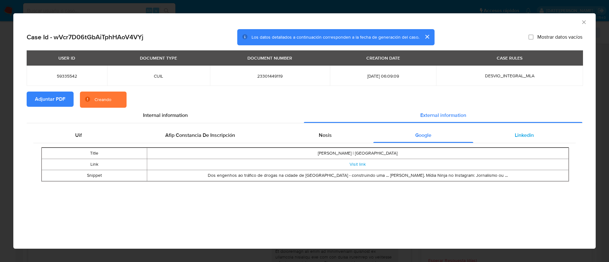
click at [522, 136] on span "Linkedin" at bounding box center [524, 135] width 19 height 7
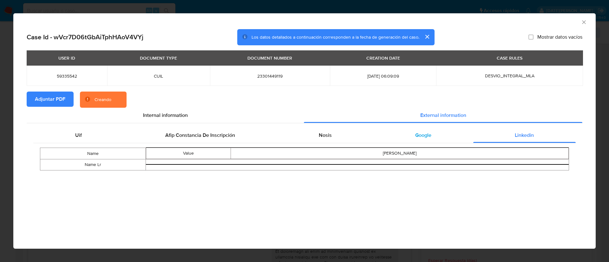
click at [415, 134] on span "Google" at bounding box center [423, 135] width 16 height 7
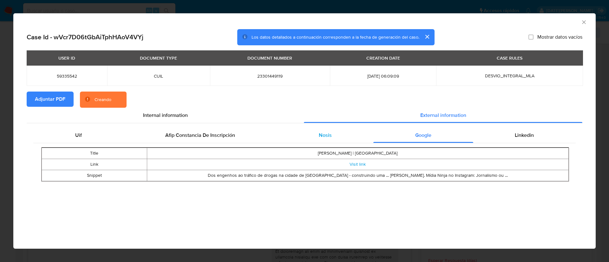
click at [328, 132] on span "Nosis" at bounding box center [325, 135] width 13 height 7
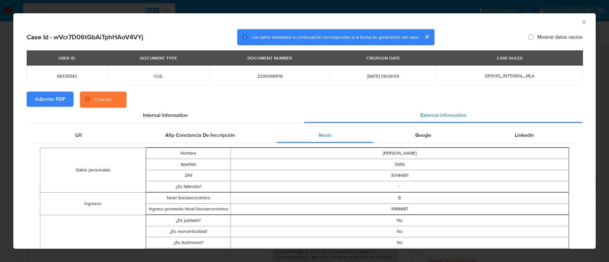
click at [205, 132] on span "Afip Constancia De Inscripción" at bounding box center [200, 135] width 70 height 7
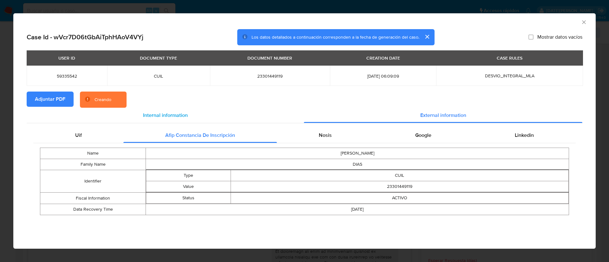
click at [159, 114] on span "Internal information" at bounding box center [165, 115] width 45 height 7
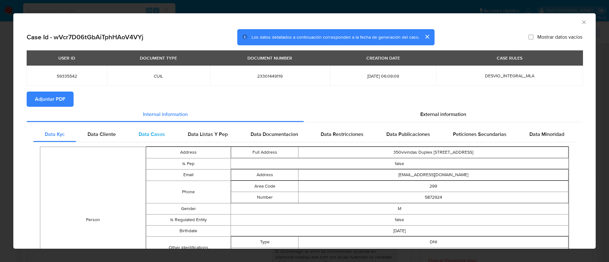
click at [160, 134] on span "Data Casos" at bounding box center [152, 134] width 26 height 7
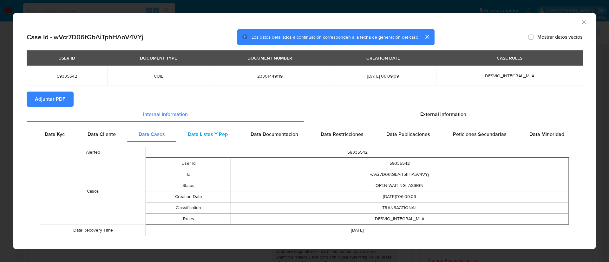
click at [201, 131] on span "Data Listas Y Pep" at bounding box center [208, 134] width 40 height 7
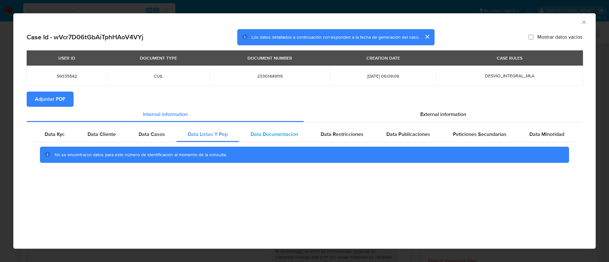
click at [269, 135] on span "Data Documentacion" at bounding box center [275, 134] width 48 height 7
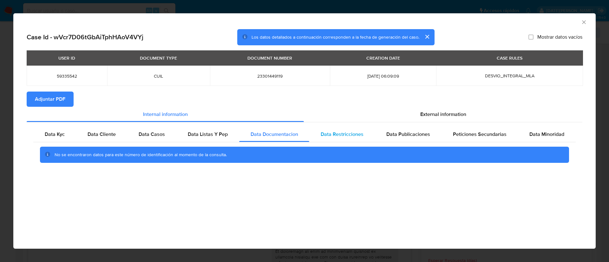
click at [330, 134] on span "Data Restricciones" at bounding box center [342, 134] width 43 height 7
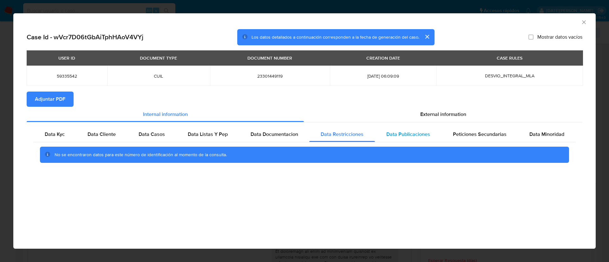
click at [396, 135] on span "Data Publicaciones" at bounding box center [408, 134] width 44 height 7
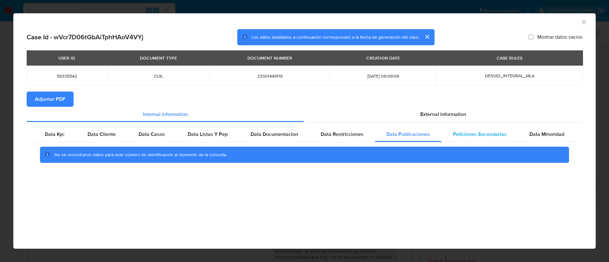
click at [475, 136] on span "Peticiones Secundarias" at bounding box center [480, 134] width 54 height 7
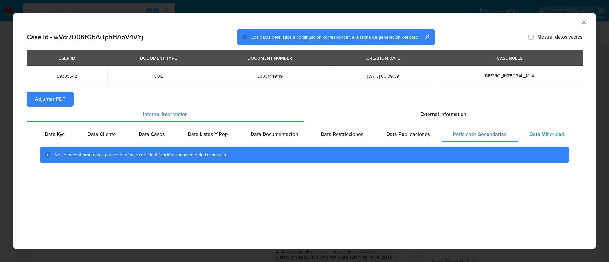
click at [552, 138] on span "Data Minoridad" at bounding box center [546, 134] width 35 height 7
click at [587, 21] on icon "Cerrar ventana" at bounding box center [584, 22] width 6 height 6
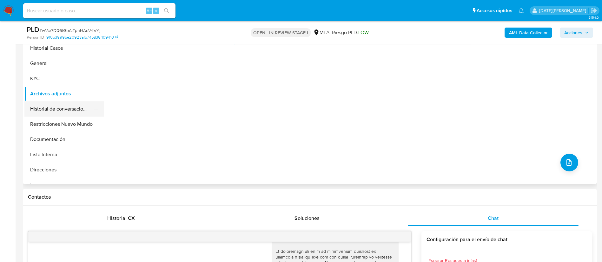
click at [52, 107] on button "Historial de conversaciones" at bounding box center [61, 108] width 74 height 15
click at [61, 92] on button "Archivos adjuntos" at bounding box center [61, 93] width 74 height 15
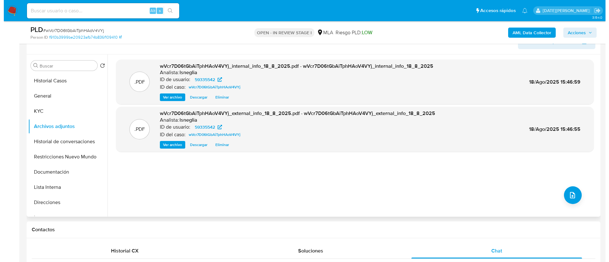
scroll to position [95, 0]
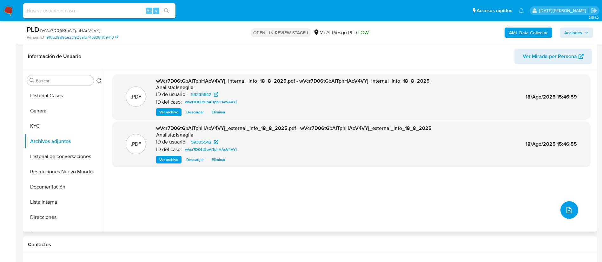
click at [572, 210] on button "upload-file" at bounding box center [569, 210] width 18 height 18
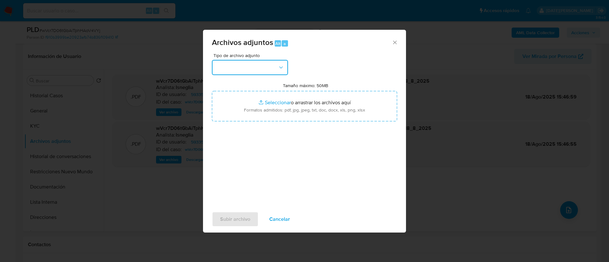
click at [269, 68] on button "button" at bounding box center [250, 67] width 76 height 15
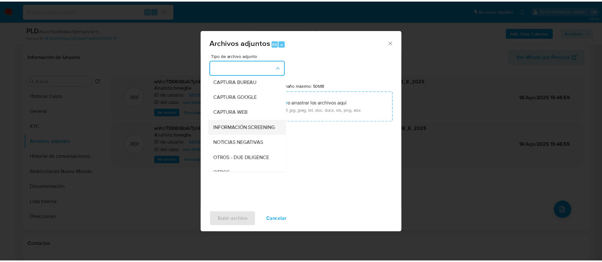
scroll to position [48, 0]
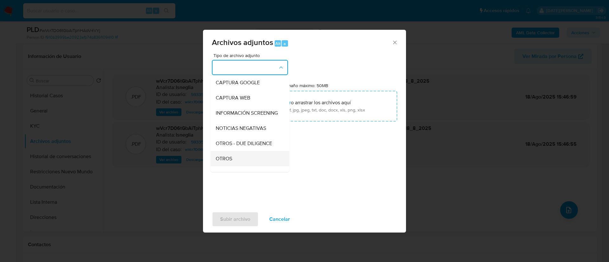
click at [228, 167] on div "OTROS" at bounding box center [248, 158] width 65 height 15
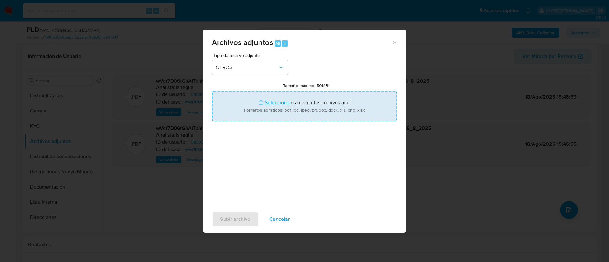
type input "C:\fakepath\Caselog wVcr7D06tGbAiTphHAoV4VYj.docx"
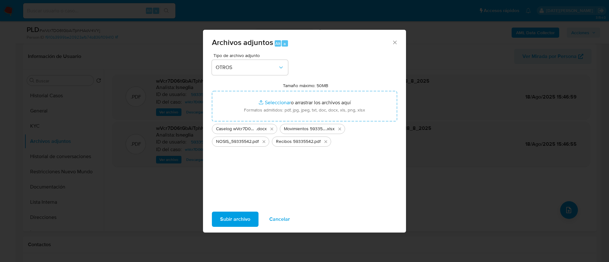
click at [235, 224] on span "Subir archivo" at bounding box center [235, 220] width 30 height 14
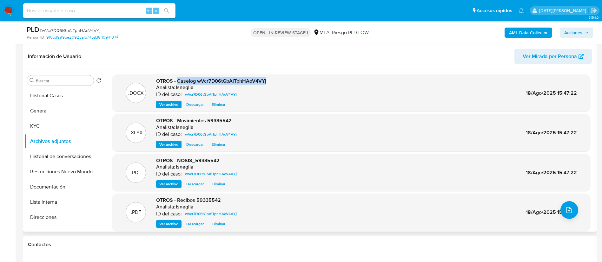
drag, startPoint x: 181, startPoint y: 82, endPoint x: 257, endPoint y: 82, distance: 76.1
click at [269, 83] on div ".DOCX OTROS - Caselog wVcr7D06tGbAiTphHAoV4VYj Analista: lsneglia ID del caso: …" at bounding box center [350, 93] width 471 height 31
drag, startPoint x: 255, startPoint y: 81, endPoint x: 293, endPoint y: 38, distance: 57.3
click at [293, 38] on div "OPEN - IN REVIEW STAGE I MLA Riesgo PLD: LOW" at bounding box center [309, 32] width 187 height 15
drag, startPoint x: 265, startPoint y: 82, endPoint x: 178, endPoint y: 80, distance: 87.2
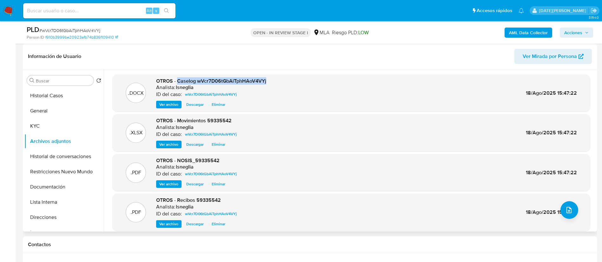
click at [178, 80] on span "OTROS - Caselog wVcr7D06tGbAiTphHAoV4VYj" at bounding box center [211, 80] width 110 height 7
copy span "Caselog wVcr7D06tGbAiTphHAoV4VYj"
click at [42, 173] on button "Restricciones Nuevo Mundo" at bounding box center [61, 171] width 74 height 15
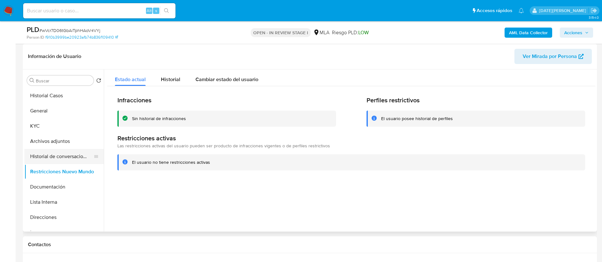
click at [57, 159] on button "Historial de conversaciones" at bounding box center [61, 156] width 74 height 15
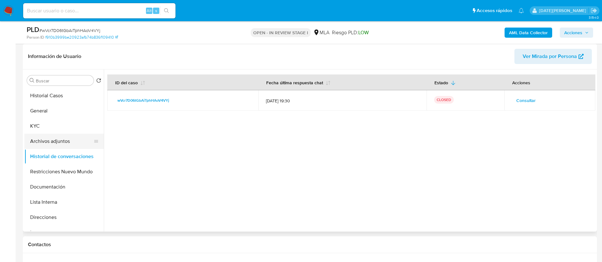
click at [59, 143] on button "Archivos adjuntos" at bounding box center [61, 141] width 74 height 15
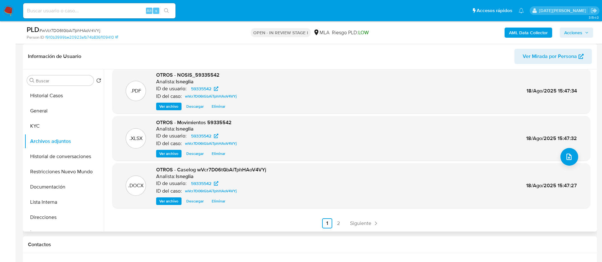
scroll to position [0, 0]
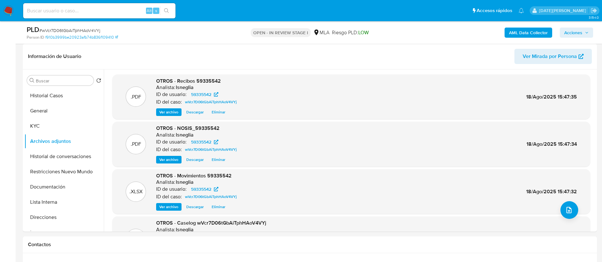
click at [581, 33] on span "Acciones" at bounding box center [573, 33] width 18 height 10
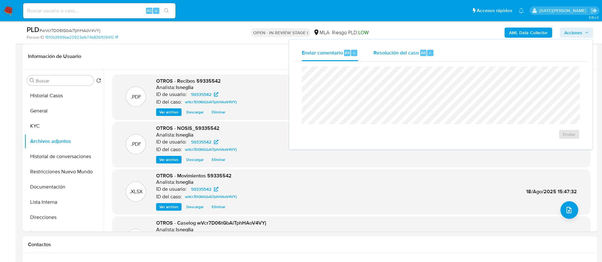
click at [403, 52] on span "Resolución del caso" at bounding box center [395, 52] width 45 height 7
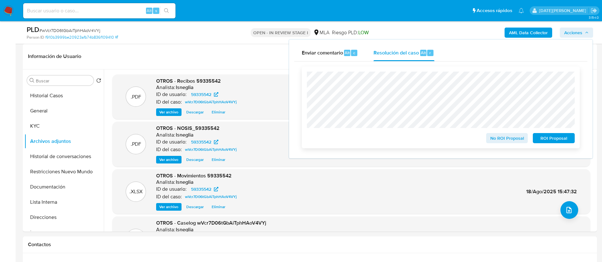
click at [513, 147] on div "No ROI Proposal ROI Proposal" at bounding box center [441, 108] width 278 height 82
click at [510, 142] on span "No ROI Proposal" at bounding box center [506, 138] width 33 height 9
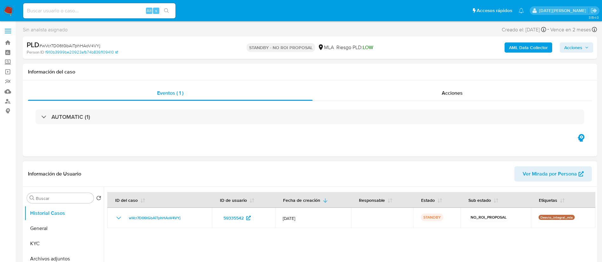
select select "10"
click at [138, 144] on div "Eventos ( 1 ) Acciones AUTOMATIC (1)" at bounding box center [310, 119] width 574 height 76
click at [49, 225] on button "General" at bounding box center [61, 228] width 74 height 15
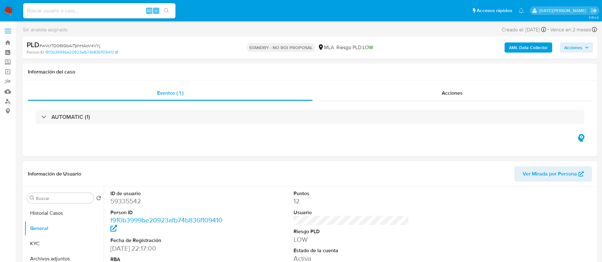
click at [131, 201] on dd "59335542" at bounding box center [168, 201] width 116 height 9
copy dd "59335542"
click at [106, 12] on input at bounding box center [99, 11] width 152 height 8
paste input "309139158"
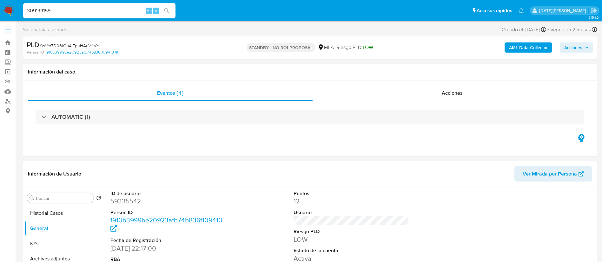
type input "309139158"
click at [168, 9] on icon "search-icon" at bounding box center [166, 10] width 5 height 5
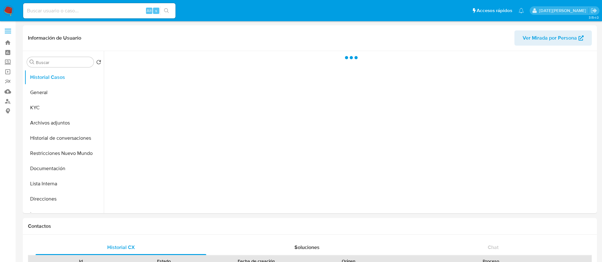
select select "10"
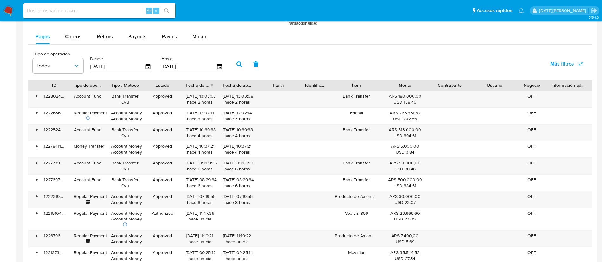
scroll to position [592, 0]
click at [208, 34] on button "Mulan" at bounding box center [199, 36] width 29 height 15
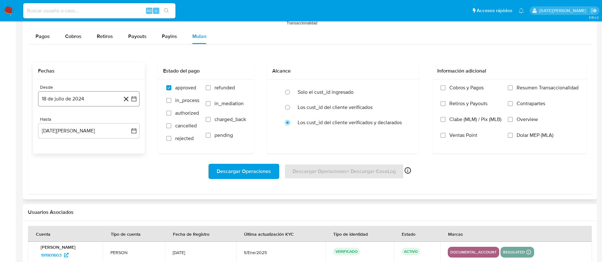
click at [100, 96] on button "18 de julio de 2024" at bounding box center [88, 98] width 101 height 15
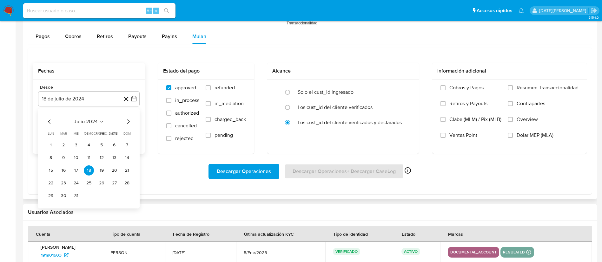
click at [96, 121] on span "julio 2024" at bounding box center [86, 122] width 24 height 6
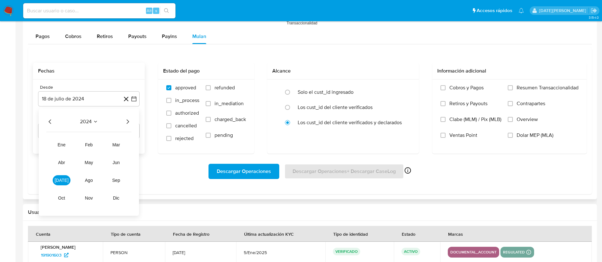
click at [127, 120] on icon "Año siguiente" at bounding box center [128, 122] width 8 height 8
click at [57, 164] on button "abr" at bounding box center [62, 163] width 18 height 10
click at [63, 143] on button "1" at bounding box center [63, 145] width 10 height 10
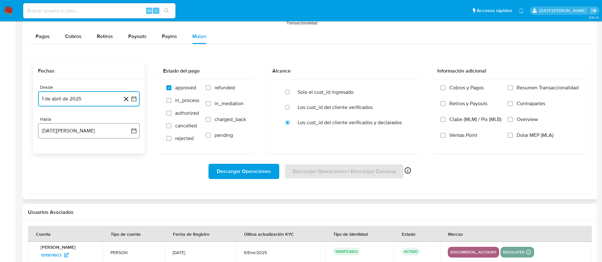
click at [78, 132] on button "18 de agosto de 2025" at bounding box center [88, 130] width 101 height 15
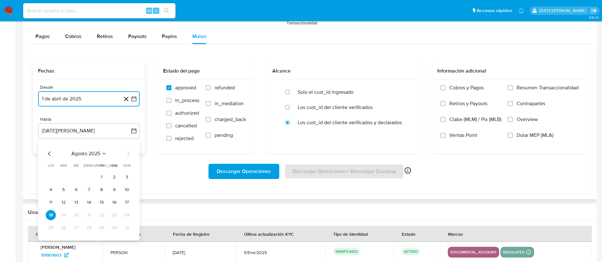
click at [49, 155] on icon "Mes anterior" at bounding box center [49, 154] width 3 height 4
click at [88, 226] on button "31" at bounding box center [89, 228] width 10 height 10
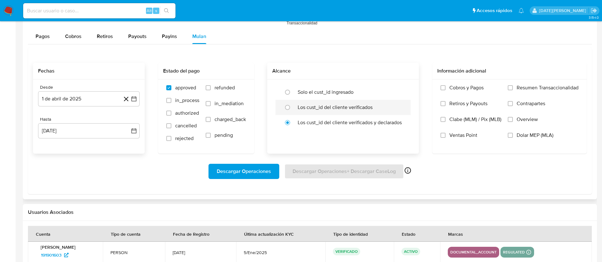
click at [311, 108] on label "Los cust_id del cliente verificados" at bounding box center [335, 107] width 75 height 6
click at [286, 108] on input "radio" at bounding box center [287, 107] width 10 height 10
radio input "true"
click at [517, 139] on span "Dolar MEP (MLA)" at bounding box center [534, 135] width 37 height 6
click at [513, 138] on input "Dolar MEP (MLA)" at bounding box center [509, 135] width 5 height 5
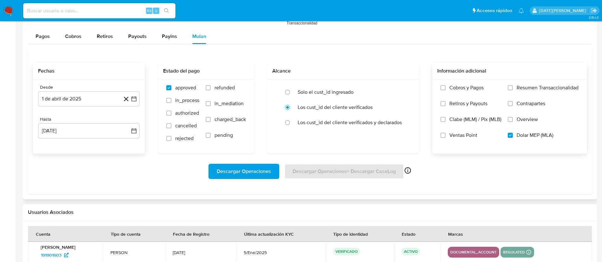
click at [238, 174] on span "Descargar Operaciones" at bounding box center [244, 172] width 54 height 14
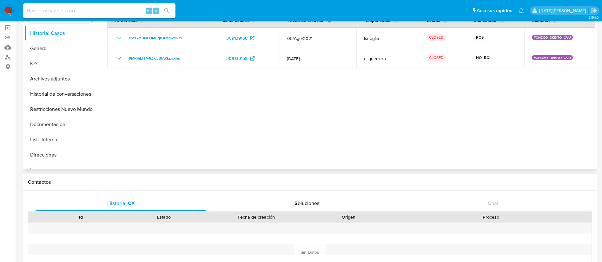
scroll to position [0, 0]
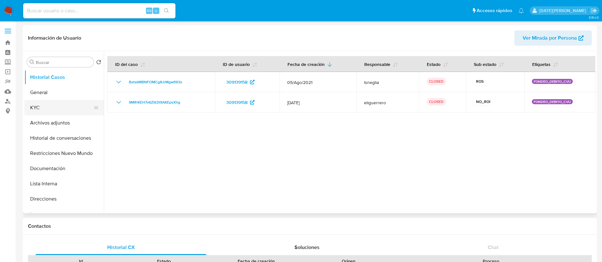
click at [55, 114] on button "KYC" at bounding box center [61, 107] width 74 height 15
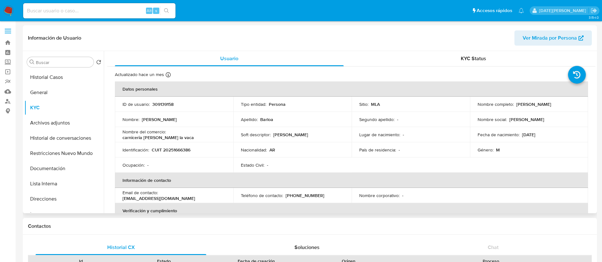
drag, startPoint x: 514, startPoint y: 104, endPoint x: 554, endPoint y: 102, distance: 40.3
click at [554, 102] on div "Nombre completo : Jorge Daniel Barloa" at bounding box center [528, 104] width 103 height 6
copy p "[PERSON_NAME]"
click at [175, 153] on td "Identificación : CUIT 20251666386" at bounding box center [174, 149] width 118 height 15
click at [176, 149] on p "CUIT 20251666386" at bounding box center [171, 150] width 39 height 6
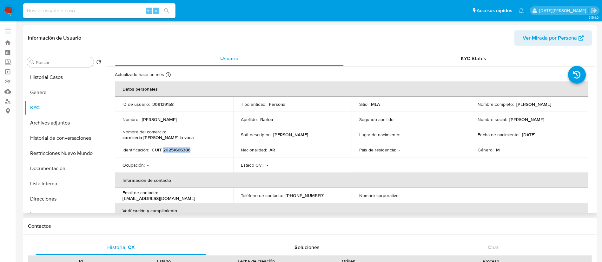
click at [176, 149] on p "CUIT 20251666386" at bounding box center [171, 150] width 39 height 6
copy p "20251666386"
click at [173, 147] on p "CUIT 20251666386" at bounding box center [171, 150] width 39 height 6
click at [174, 150] on p "CUIT 20251666386" at bounding box center [171, 150] width 39 height 6
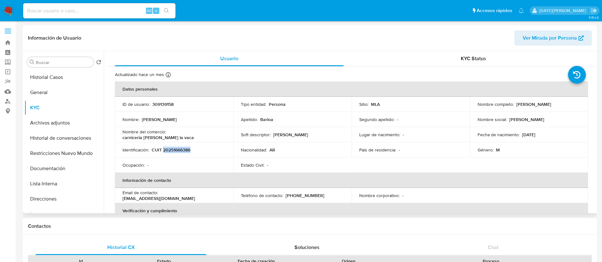
click at [174, 150] on p "CUIT 20251666386" at bounding box center [171, 150] width 39 height 6
copy p "20251666386"
click at [177, 151] on p "CUIT 20251666386" at bounding box center [171, 150] width 39 height 6
copy p "20251666386"
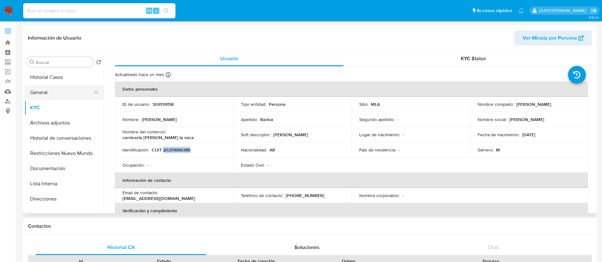
click at [71, 95] on button "General" at bounding box center [61, 92] width 74 height 15
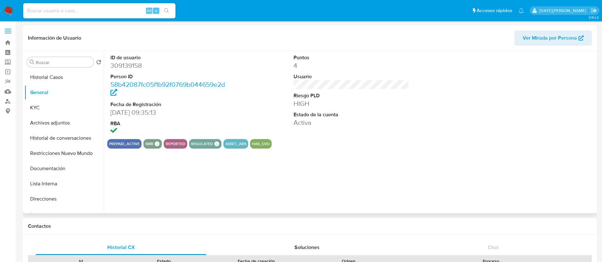
click at [136, 68] on dd "309139158" at bounding box center [168, 65] width 116 height 9
copy dd "309139158"
click at [134, 68] on dd "309139158" at bounding box center [168, 65] width 116 height 9
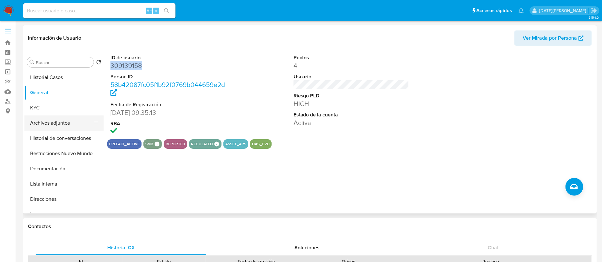
click at [62, 123] on button "Archivos adjuntos" at bounding box center [61, 122] width 74 height 15
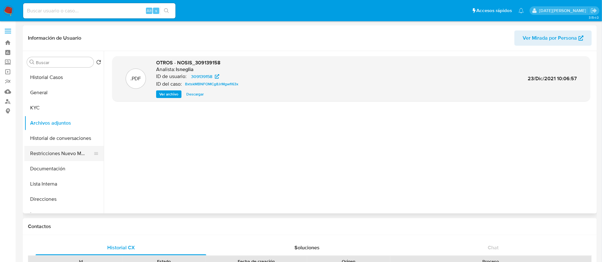
click at [62, 149] on button "Restricciones Nuevo Mundo" at bounding box center [61, 153] width 74 height 15
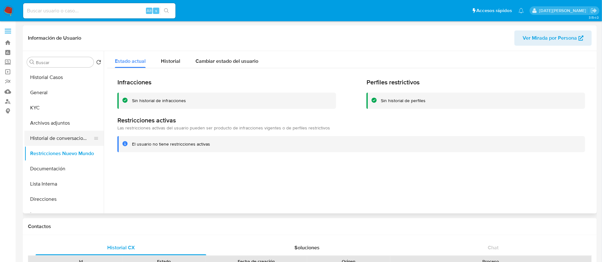
click at [47, 134] on button "Historial de conversaciones" at bounding box center [61, 138] width 74 height 15
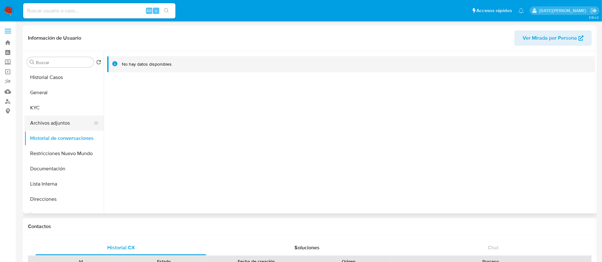
click at [58, 121] on button "Archivos adjuntos" at bounding box center [61, 122] width 74 height 15
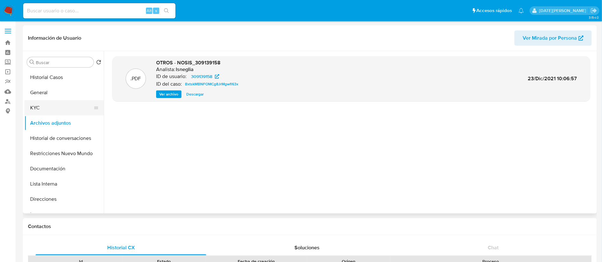
drag, startPoint x: 183, startPoint y: 0, endPoint x: 44, endPoint y: 111, distance: 177.4
click at [45, 114] on button "KYC" at bounding box center [61, 107] width 74 height 15
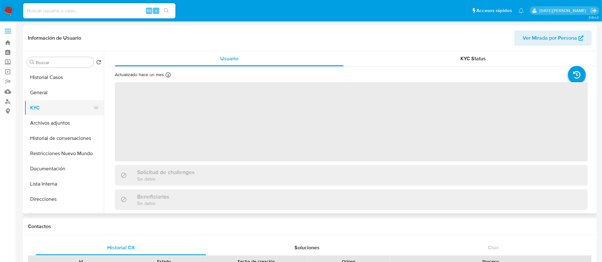
click at [39, 109] on button "KYC" at bounding box center [61, 107] width 74 height 15
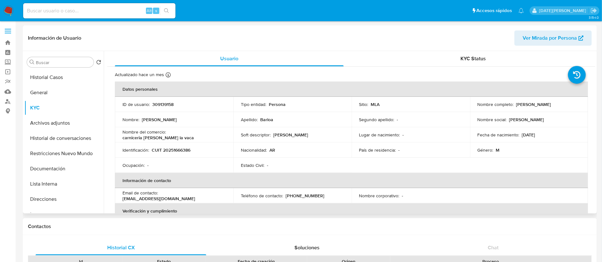
click at [186, 151] on p "CUIT 20251666386" at bounding box center [171, 150] width 39 height 6
click at [54, 86] on button "General" at bounding box center [61, 92] width 74 height 15
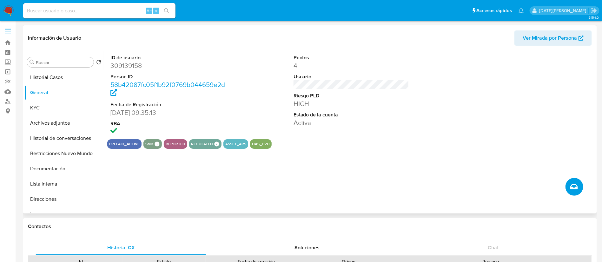
click at [578, 187] on button "Crear caso manual" at bounding box center [574, 187] width 18 height 18
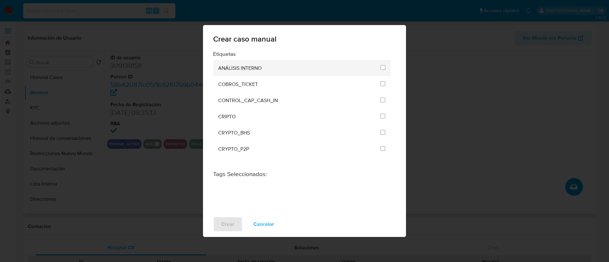
click at [385, 72] on li "ANÁLISIS INTERNO" at bounding box center [301, 68] width 177 height 16
click at [383, 69] on input "1887" at bounding box center [382, 67] width 5 height 5
checkbox input "true"
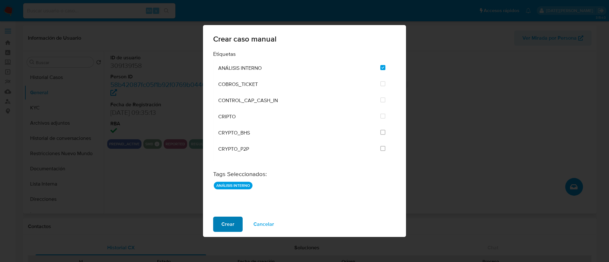
click at [223, 223] on span "Crear" at bounding box center [227, 224] width 13 height 14
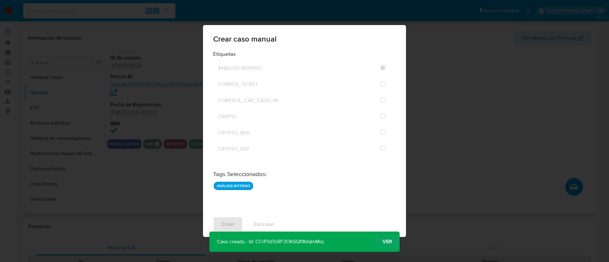
click at [387, 242] on span "Ver" at bounding box center [388, 242] width 10 height 0
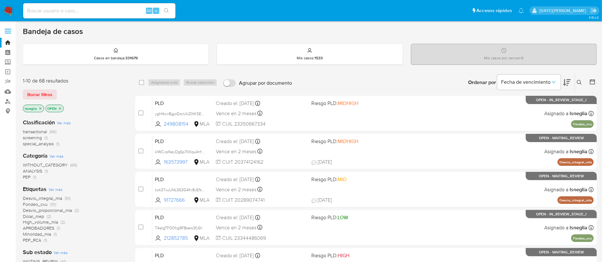
click at [578, 84] on icon at bounding box center [579, 82] width 5 height 5
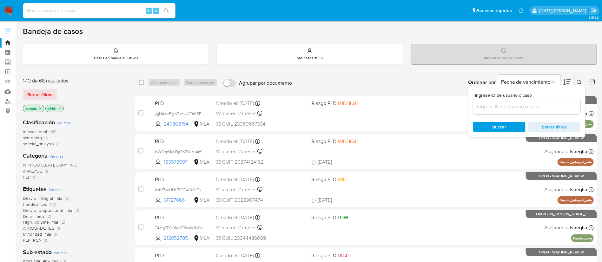
click at [507, 104] on input at bounding box center [526, 106] width 107 height 8
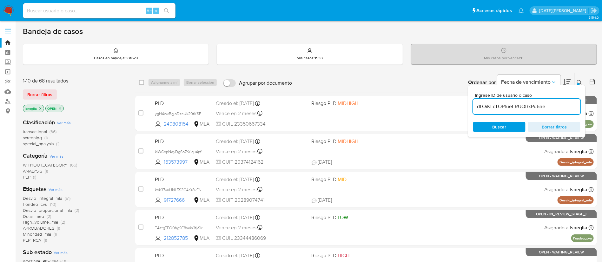
type input "dLOiKLcTOPfueFRUQBxPu6ne"
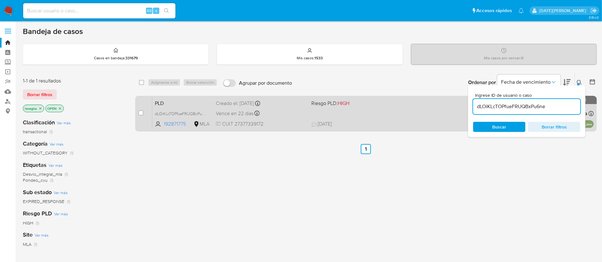
click at [177, 99] on span "PLD" at bounding box center [183, 103] width 56 height 8
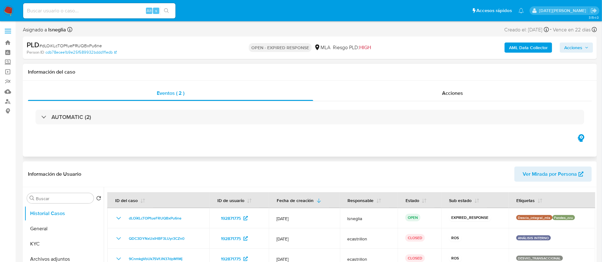
select select "10"
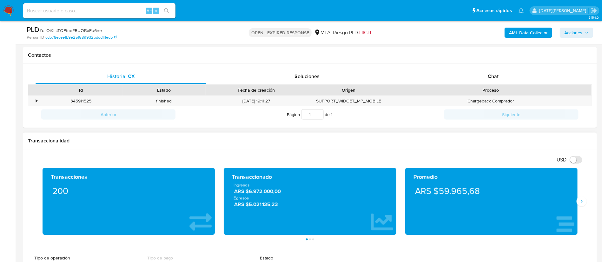
scroll to position [285, 0]
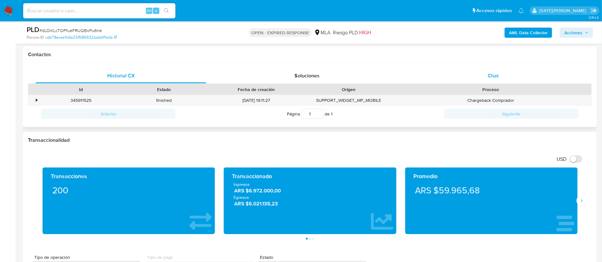
click at [498, 68] on div "Chat" at bounding box center [493, 75] width 171 height 15
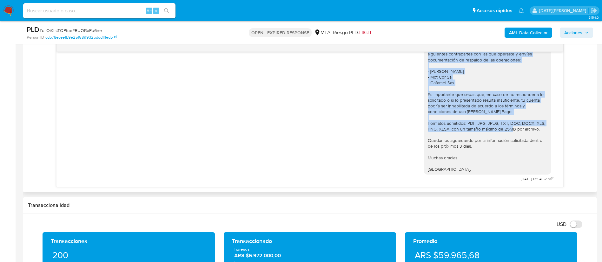
scroll to position [1317, 0]
drag, startPoint x: 419, startPoint y: 93, endPoint x: 451, endPoint y: 172, distance: 85.5
click at [451, 172] on div "Hola Franco Ricardo Lombardo Esperamos que te encuentres muy bien. Te consultam…" at bounding box center [487, 65] width 127 height 219
copy div "Hola Franco Ricardo Lombardo Esperamos que te encuentres muy bien. Te consultam…"
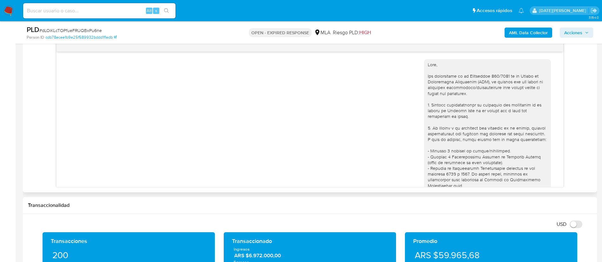
scroll to position [95, 0]
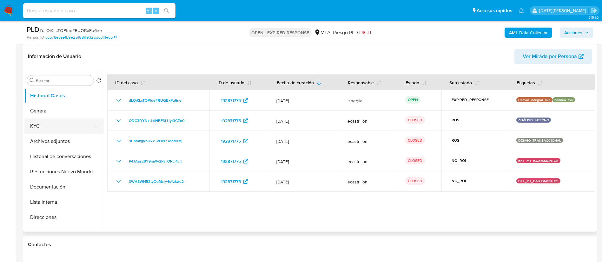
click at [47, 128] on button "KYC" at bounding box center [61, 126] width 74 height 15
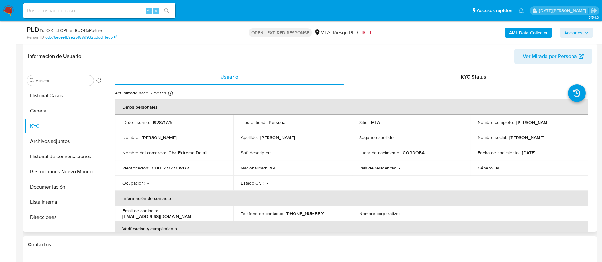
drag, startPoint x: 514, startPoint y: 122, endPoint x: 566, endPoint y: 121, distance: 52.0
click at [566, 121] on div "Nombre completo : Franco Ricardo Lombardo" at bounding box center [528, 123] width 103 height 6
copy p "[PERSON_NAME]"
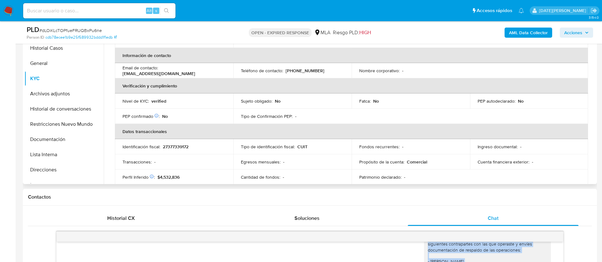
scroll to position [48, 0]
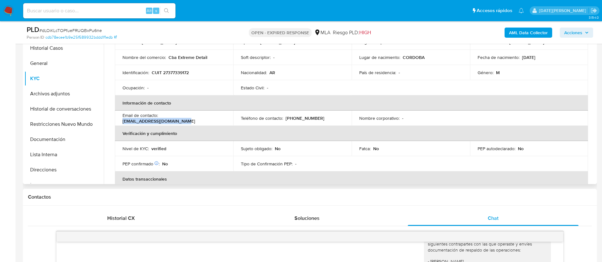
drag, startPoint x: 160, startPoint y: 117, endPoint x: 219, endPoint y: 116, distance: 58.4
click at [219, 116] on div "Email de contacto : f.lombardoventas@gmail.com" at bounding box center [173, 118] width 103 height 11
copy p "f.lombardoventas@gmail.com"
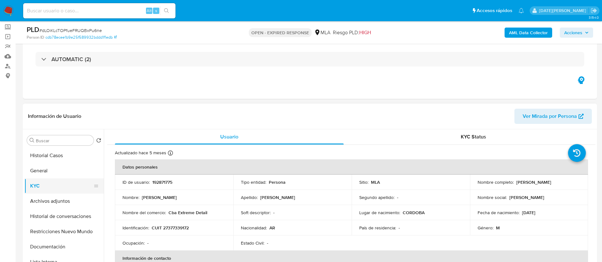
scroll to position [48, 0]
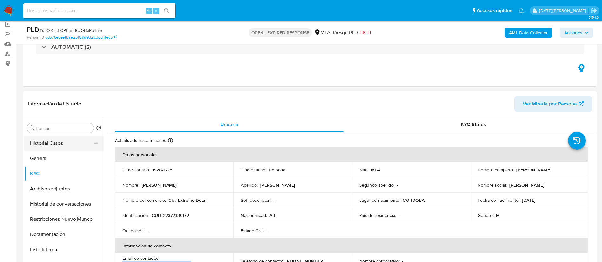
click at [53, 147] on button "Historial Casos" at bounding box center [61, 143] width 74 height 15
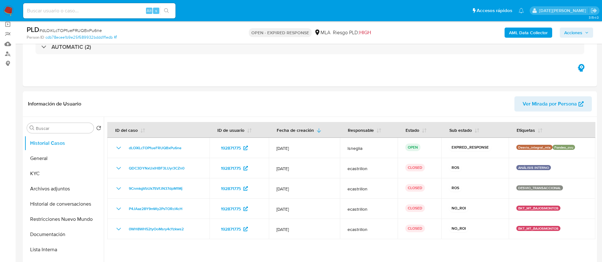
click at [81, 29] on span "# dLOiKLcTOPfueFRUQBxPu6ne" at bounding box center [70, 30] width 62 height 6
copy span "dLOiKLcTOPfueFRUQBxPu6ne"
click at [8, 11] on img at bounding box center [8, 10] width 11 height 11
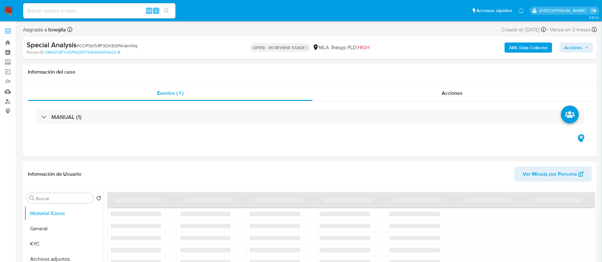
select select "10"
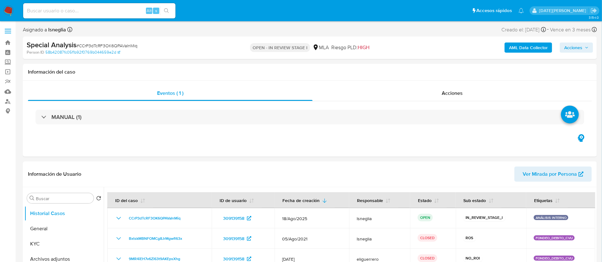
click at [79, 10] on input at bounding box center [99, 11] width 152 height 8
paste input "dLOiKLcTOPfueFRUQBxPu6ne"
type input "dLOiKLcTOPfueFRUQBxPu6ne"
click at [167, 7] on button "search-icon" at bounding box center [166, 10] width 13 height 9
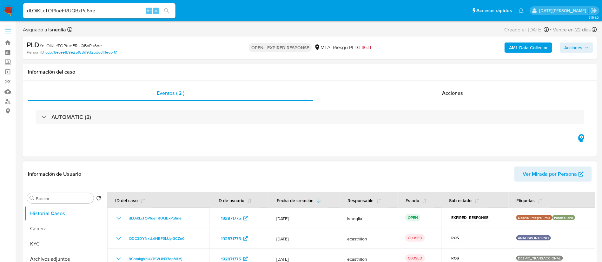
select select "10"
click at [41, 231] on button "General" at bounding box center [61, 228] width 74 height 15
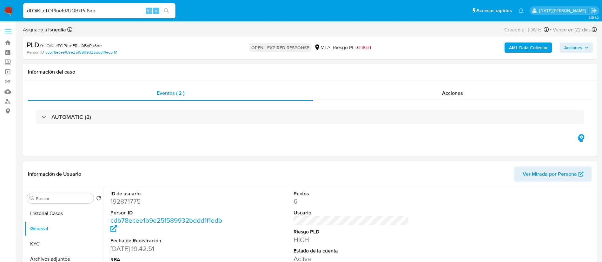
click at [85, 45] on span "# dLOiKLcTOPfueFRUQBxPu6ne" at bounding box center [70, 46] width 62 height 6
copy span "dLOiKLcTOPfueFRUQBxPu6ne"
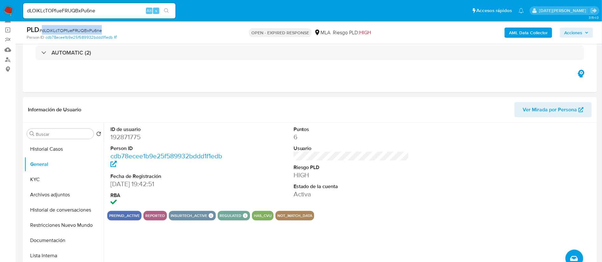
scroll to position [48, 0]
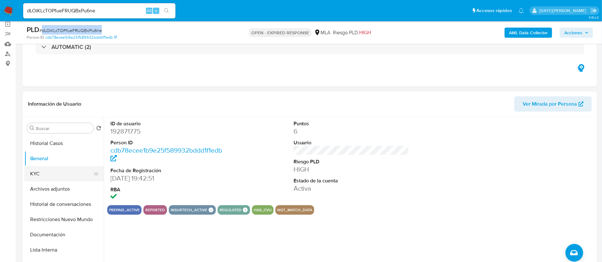
click at [26, 173] on button "KYC" at bounding box center [61, 173] width 74 height 15
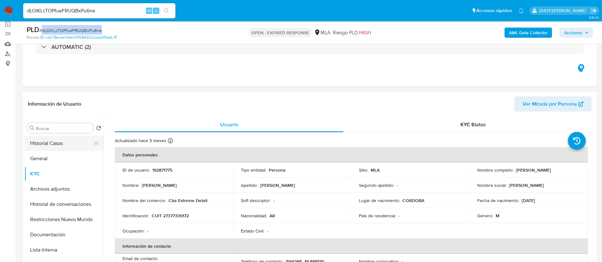
click at [49, 145] on button "Historial Casos" at bounding box center [61, 143] width 74 height 15
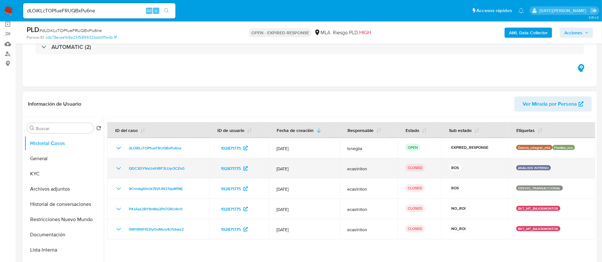
drag, startPoint x: 280, startPoint y: 167, endPoint x: 301, endPoint y: 167, distance: 20.9
click at [301, 167] on span "[DATE]" at bounding box center [304, 169] width 56 height 6
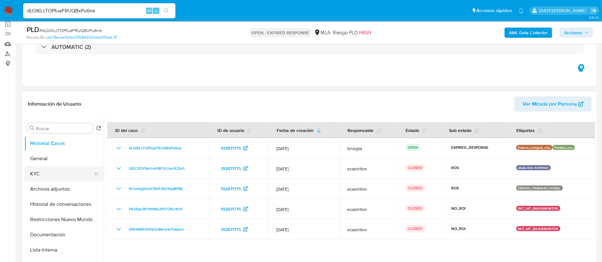
click at [52, 170] on button "KYC" at bounding box center [61, 173] width 74 height 15
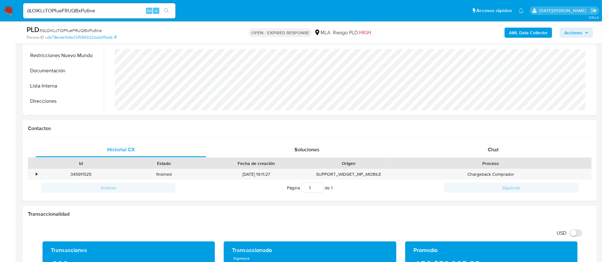
scroll to position [238, 0]
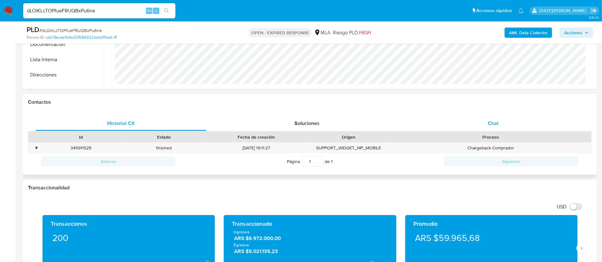
click at [478, 116] on div "Chat" at bounding box center [493, 123] width 171 height 15
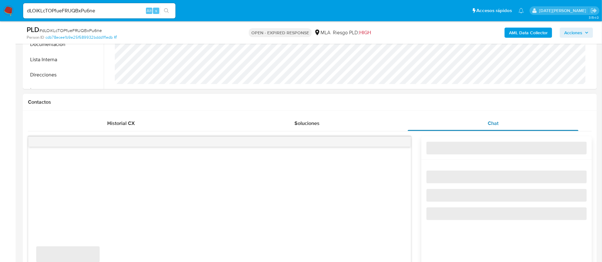
click at [482, 118] on div "Chat" at bounding box center [493, 123] width 171 height 15
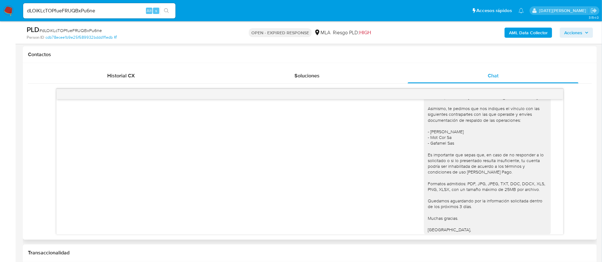
scroll to position [673, 0]
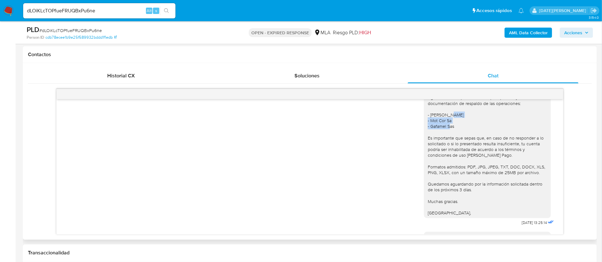
drag, startPoint x: 433, startPoint y: 163, endPoint x: 439, endPoint y: 168, distance: 7.2
click at [439, 168] on div "Hola Franco Ricardo Lombardo Muchas gracias por las facturas brindadas. Las mis…" at bounding box center [487, 118] width 119 height 196
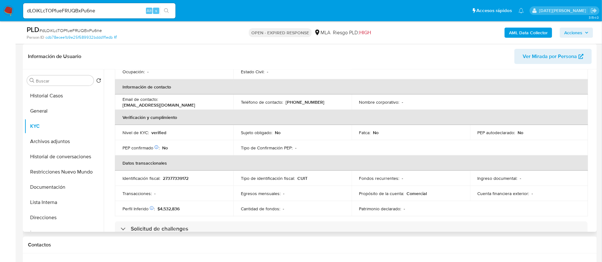
scroll to position [95, 0]
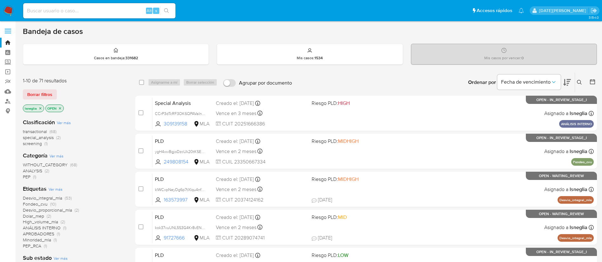
click at [580, 83] on icon at bounding box center [579, 82] width 5 height 5
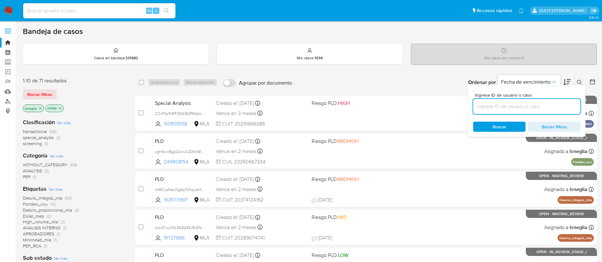
click at [518, 108] on input at bounding box center [526, 106] width 107 height 8
type input "dLOiKLcTOPfueFRUQBxPu6ne"
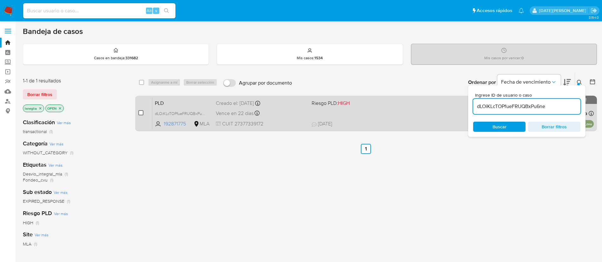
click at [140, 114] on input "checkbox" at bounding box center [140, 112] width 5 height 5
checkbox input "true"
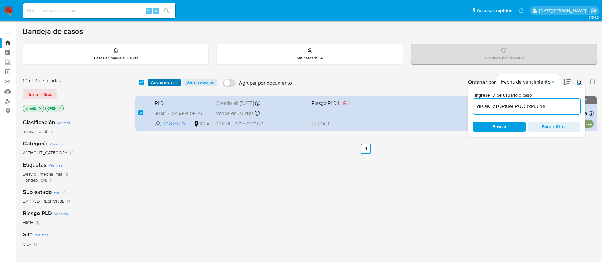
click at [162, 81] on span "Asignarme a mí" at bounding box center [164, 82] width 26 height 6
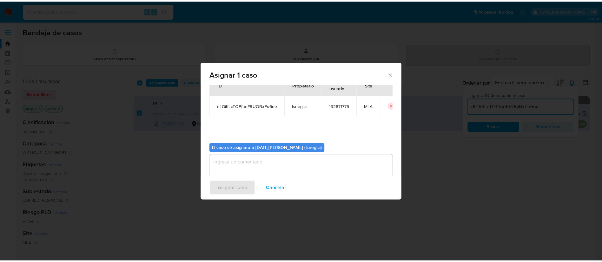
scroll to position [33, 0]
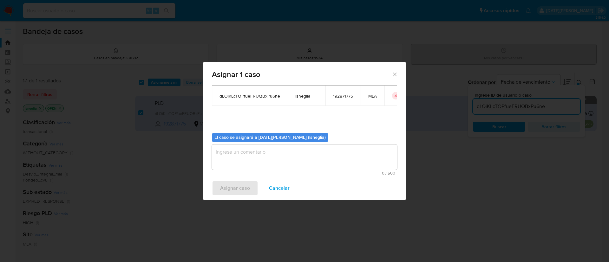
click at [294, 160] on textarea "assign-modal" at bounding box center [304, 157] width 185 height 25
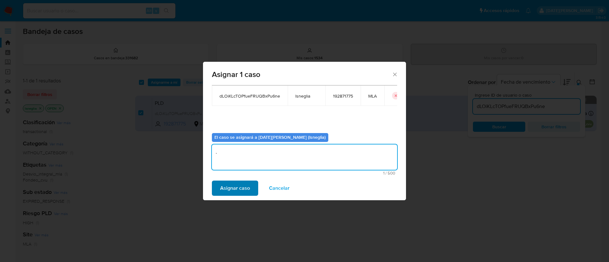
type textarea "."
click at [232, 187] on span "Asignar caso" at bounding box center [235, 188] width 30 height 14
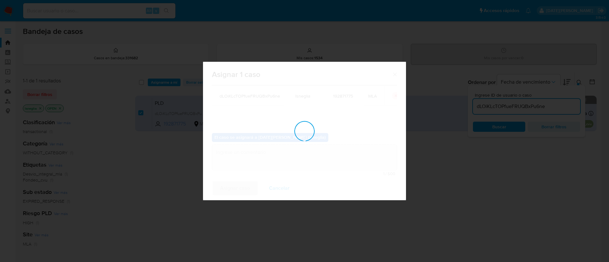
checkbox input "false"
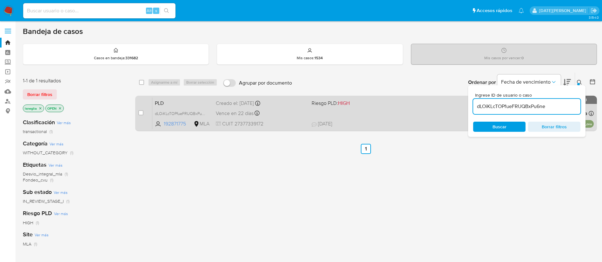
click at [186, 101] on span "PLD" at bounding box center [183, 103] width 56 height 8
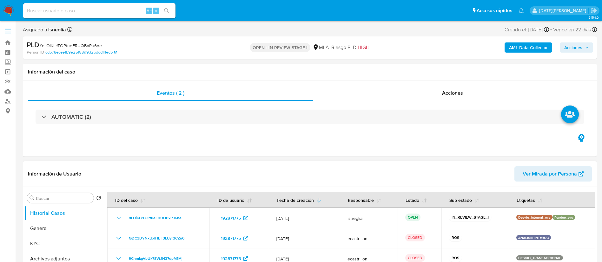
select select "10"
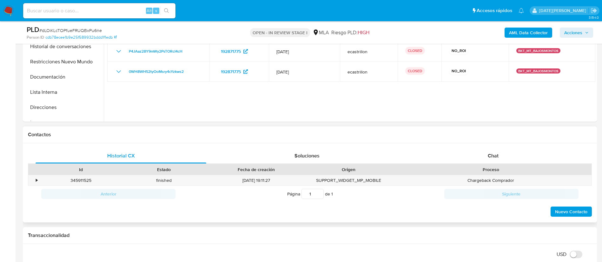
scroll to position [190, 0]
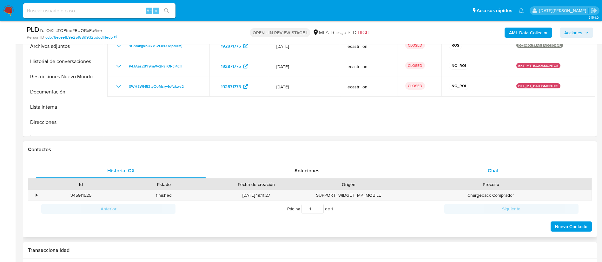
click at [487, 172] on div "Chat" at bounding box center [493, 170] width 171 height 15
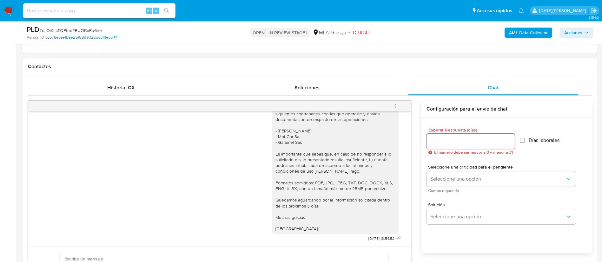
scroll to position [333, 0]
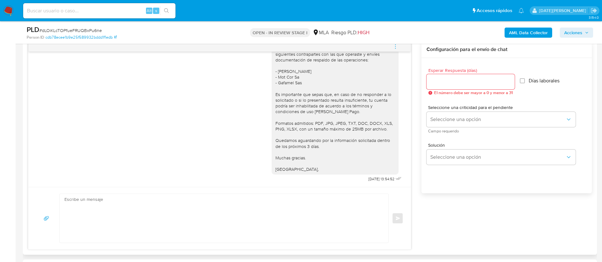
click at [470, 81] on input "Esperar Respuesta (días)" at bounding box center [470, 82] width 88 height 8
type input "2"
click at [215, 239] on textarea at bounding box center [222, 218] width 316 height 49
paste textarea "Hola Franco Ricardo Lombardo Esperamos que te encuentres muy bien. Te consultam…"
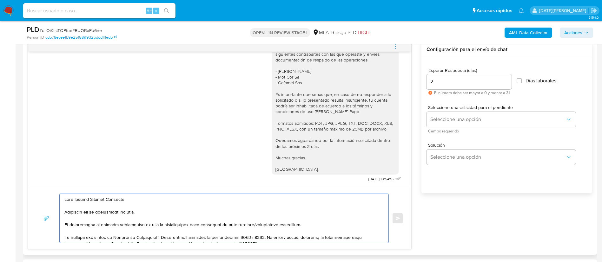
scroll to position [116, 0]
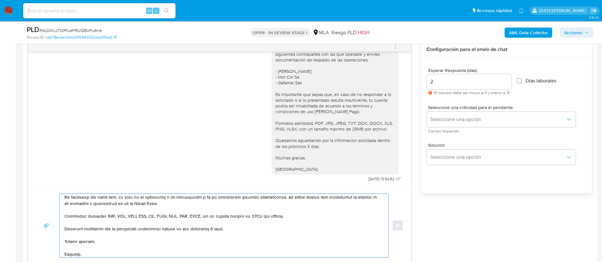
drag, startPoint x: 159, startPoint y: 229, endPoint x: 252, endPoint y: 226, distance: 93.6
click at [252, 226] on textarea at bounding box center [222, 225] width 316 height 63
type textarea "Hola Franco Ricardo Lombardo Esperamos que te encuentres muy bien. Te consultam…"
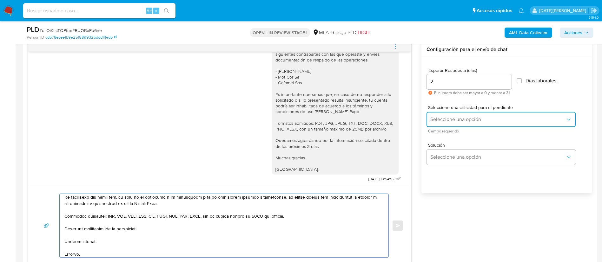
click at [467, 120] on span "Seleccione una opción" at bounding box center [497, 119] width 135 height 6
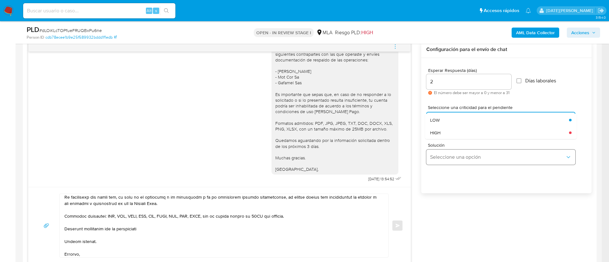
drag, startPoint x: 461, startPoint y: 137, endPoint x: 441, endPoint y: 150, distance: 24.5
click at [461, 137] on div "HIGH" at bounding box center [497, 133] width 135 height 13
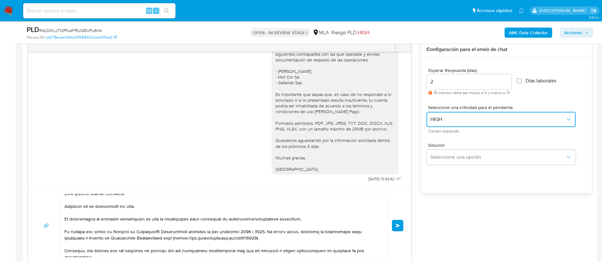
scroll to position [0, 0]
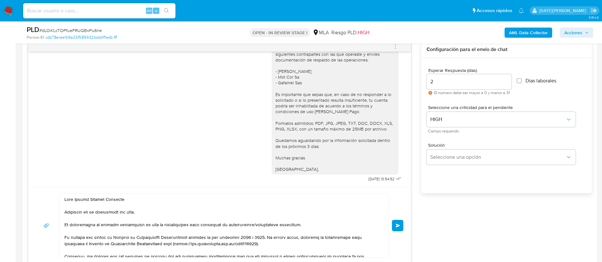
click at [397, 225] on span "Enviar" at bounding box center [398, 226] width 4 height 4
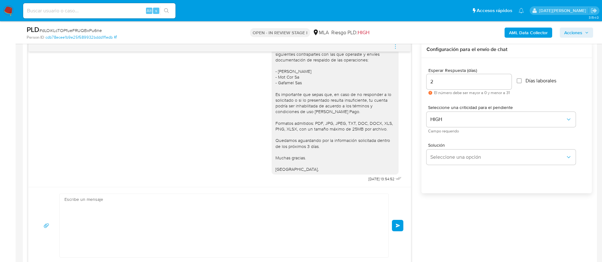
scroll to position [1201, 0]
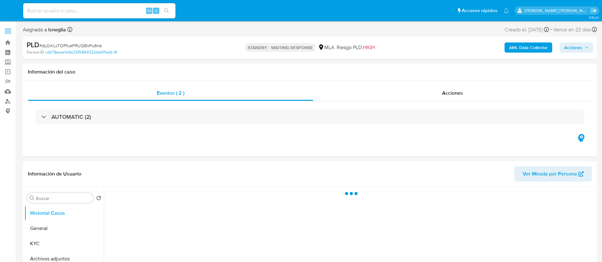
select select "10"
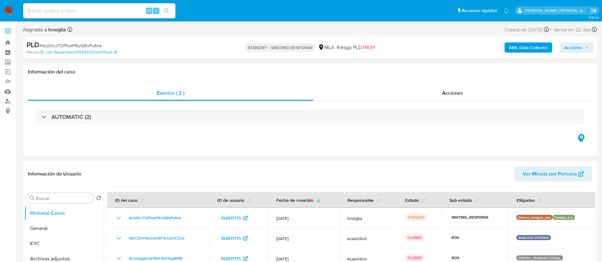
click at [118, 13] on input at bounding box center [99, 11] width 152 height 8
paste input "CCrP3dTcRF3OK6QPAVaInMiq"
type input "CCrP3dTcRF3OK6QPAVaInMiq"
click at [168, 11] on icon "search-icon" at bounding box center [166, 10] width 5 height 5
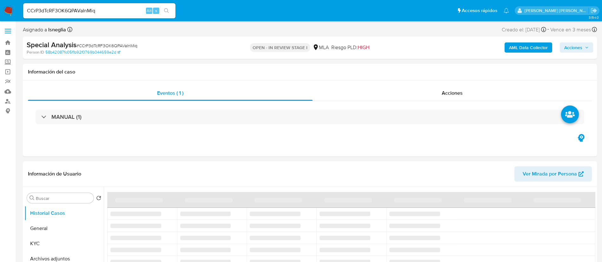
select select "10"
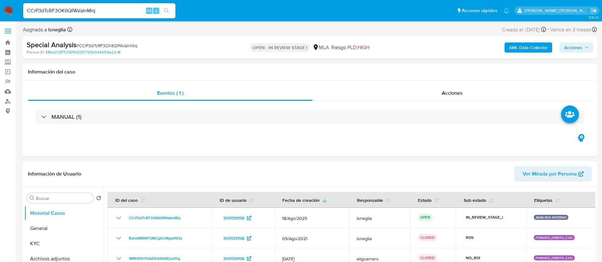
click at [61, 8] on input "CCrP3dTcRF3OK6QPAVaInMiq" at bounding box center [99, 11] width 152 height 8
click at [167, 11] on icon "search-icon" at bounding box center [166, 10] width 5 height 5
click at [51, 229] on button "General" at bounding box center [61, 228] width 74 height 15
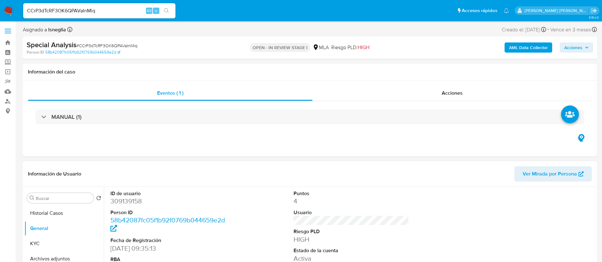
click at [139, 199] on dd "309139158" at bounding box center [168, 201] width 116 height 9
copy dd "309139158"
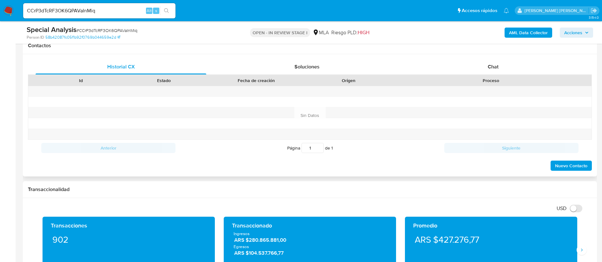
scroll to position [285, 0]
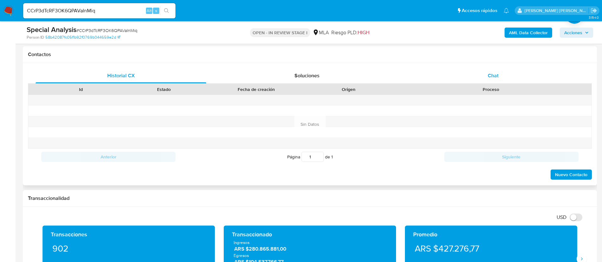
click at [493, 75] on span "Chat" at bounding box center [492, 75] width 11 height 7
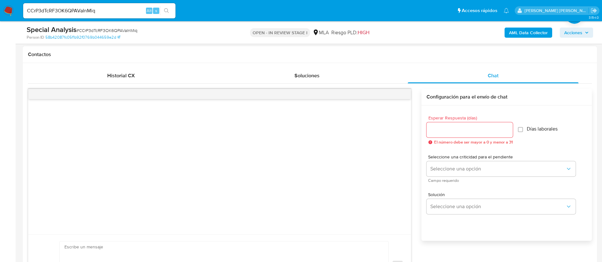
click at [442, 128] on input "Esperar Respuesta (días)" at bounding box center [469, 130] width 86 height 8
type input "3"
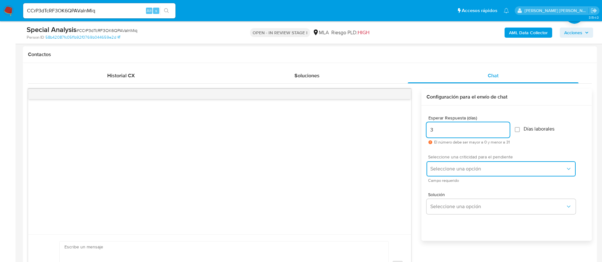
click at [438, 171] on span "Seleccione una opción" at bounding box center [497, 169] width 135 height 6
click at [445, 169] on span "LOW" at bounding box center [497, 169] width 135 height 6
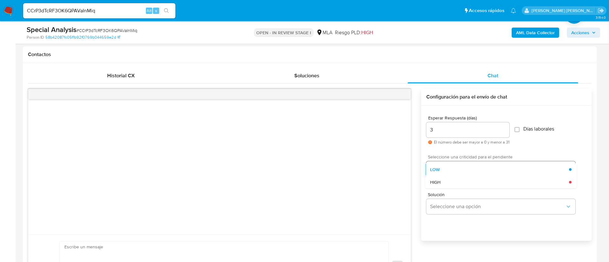
click at [445, 169] on div "LOW" at bounding box center [499, 169] width 139 height 13
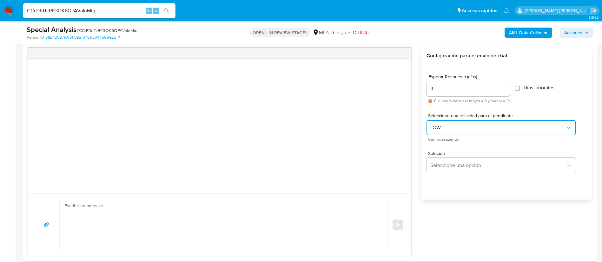
scroll to position [381, 0]
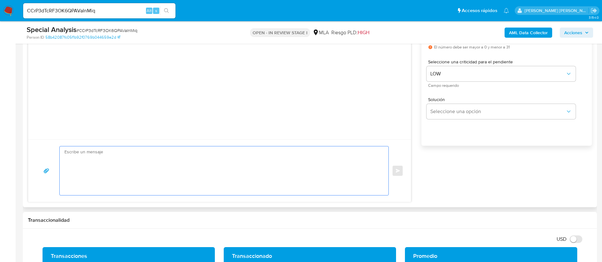
drag, startPoint x: 266, startPoint y: 172, endPoint x: 268, endPoint y: 162, distance: 10.0
click at [266, 170] on textarea at bounding box center [222, 171] width 316 height 49
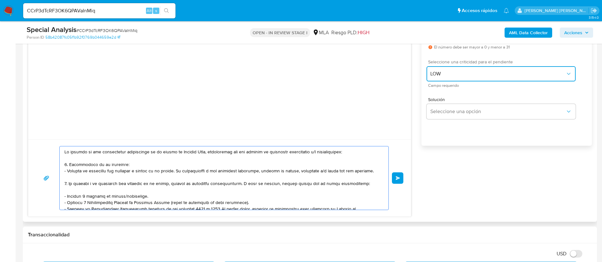
click at [478, 72] on span "LOW" at bounding box center [497, 74] width 135 height 6
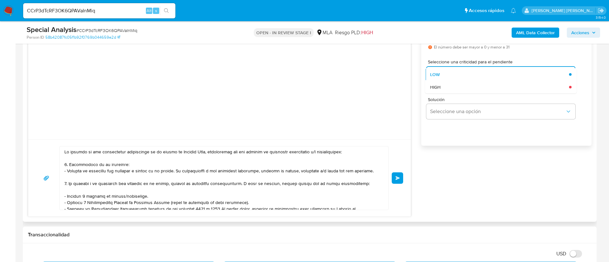
click at [470, 94] on div "Solución Seleccione una opción" at bounding box center [506, 109] width 160 height 35
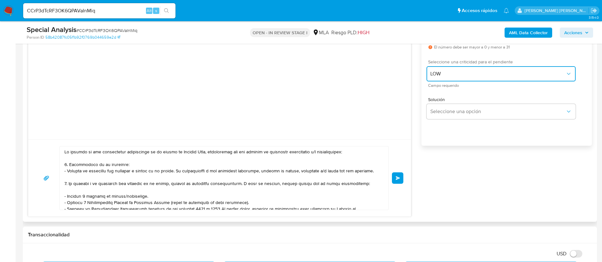
click at [471, 77] on span "LOW" at bounding box center [497, 74] width 135 height 6
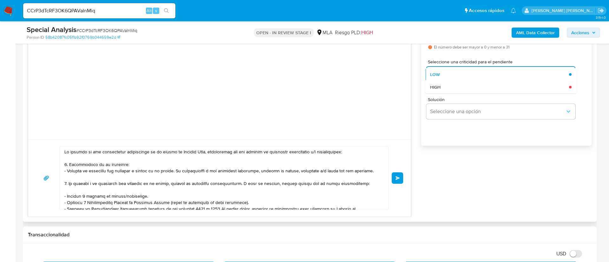
click at [468, 88] on div "HIGH" at bounding box center [499, 87] width 139 height 13
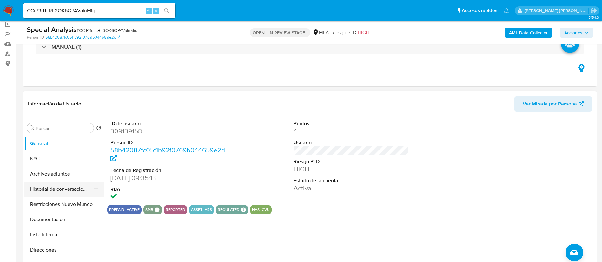
scroll to position [0, 0]
click at [45, 173] on button "KYC" at bounding box center [61, 173] width 74 height 15
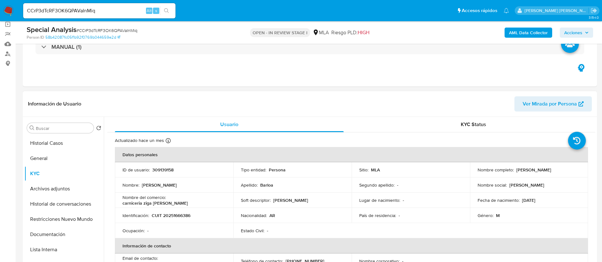
drag, startPoint x: 515, startPoint y: 170, endPoint x: 555, endPoint y: 170, distance: 40.0
click at [555, 170] on div "Nombre completo : [PERSON_NAME]" at bounding box center [528, 170] width 103 height 6
copy p "[PERSON_NAME]"
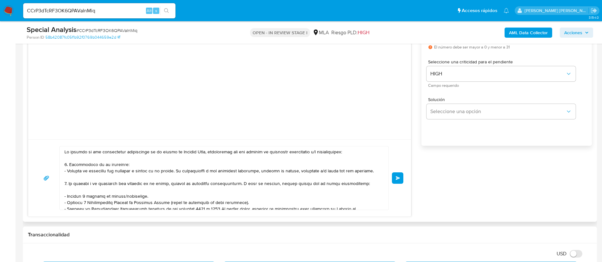
scroll to position [333, 0]
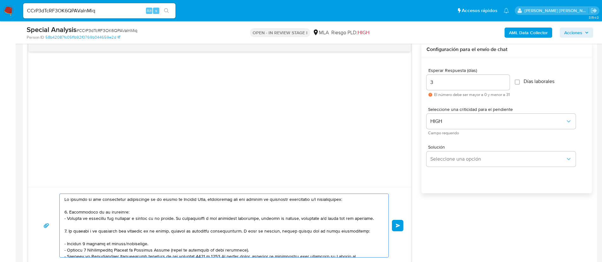
click at [67, 201] on textarea at bounding box center [222, 225] width 316 height 63
paste textarea "[PERSON_NAME]"
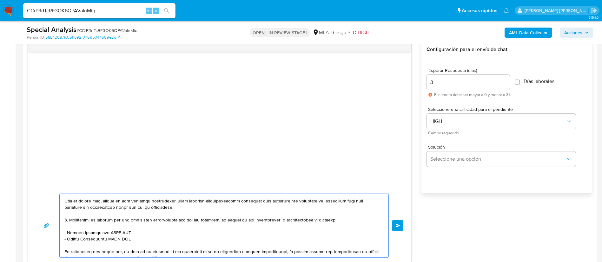
scroll to position [111, 0]
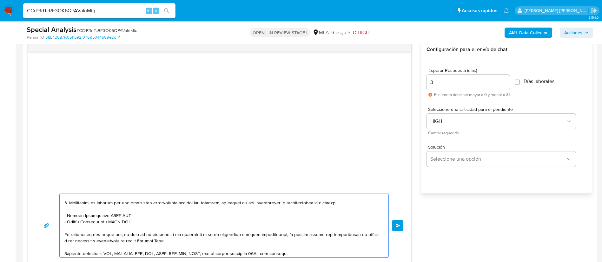
drag, startPoint x: 67, startPoint y: 216, endPoint x: 137, endPoint y: 218, distance: 69.8
click at [137, 218] on textarea at bounding box center [222, 225] width 316 height 63
paste textarea "[PERSON_NAME] [PERSON_NAME]"
drag, startPoint x: 68, startPoint y: 223, endPoint x: 136, endPoint y: 217, distance: 68.8
click at [128, 223] on textarea at bounding box center [222, 225] width 316 height 63
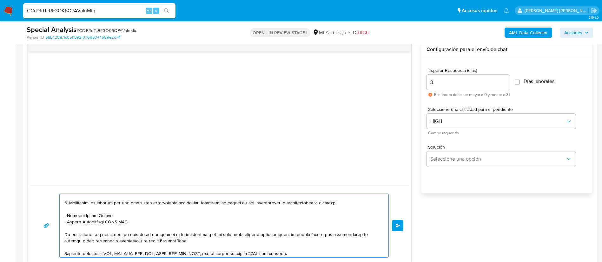
paste textarea "[PERSON_NAME]"
click at [127, 221] on textarea at bounding box center [222, 225] width 316 height 63
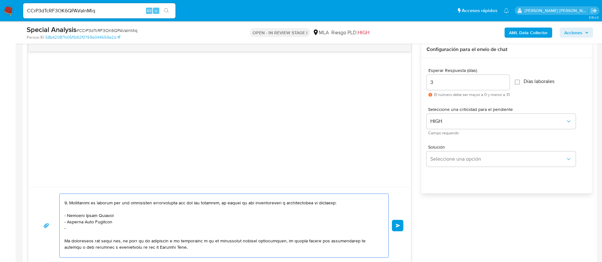
paste textarea "Federico Daniel Perez"
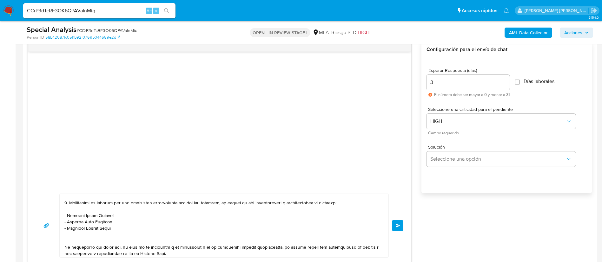
click at [78, 241] on textarea at bounding box center [222, 225] width 316 height 63
click at [79, 232] on textarea at bounding box center [222, 225] width 316 height 63
paste textarea "Norberto Gabriel Garcia"
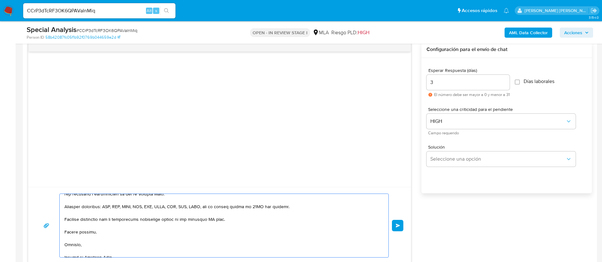
scroll to position [172, 0]
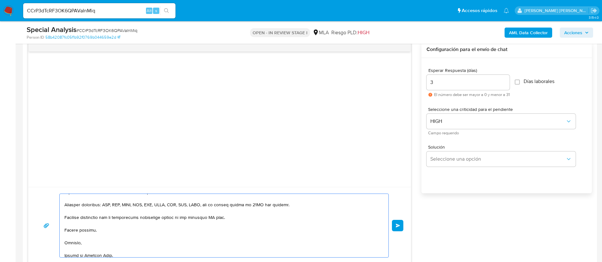
click at [217, 218] on textarea at bounding box center [222, 225] width 316 height 63
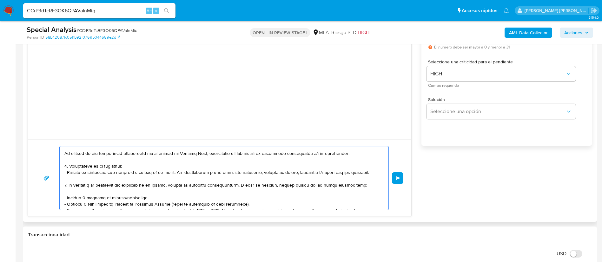
scroll to position [0, 0]
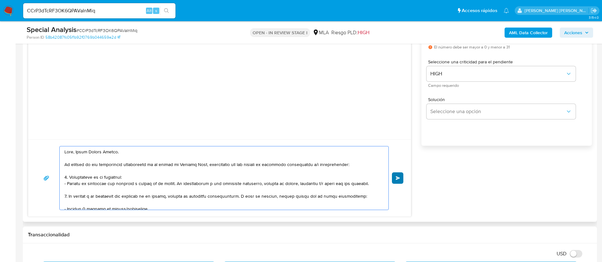
type textarea "Hola, Jorge Daniel Barloa. En función de las operaciones registradas en tu cuen…"
click at [396, 180] on span "Enviar" at bounding box center [398, 178] width 4 height 4
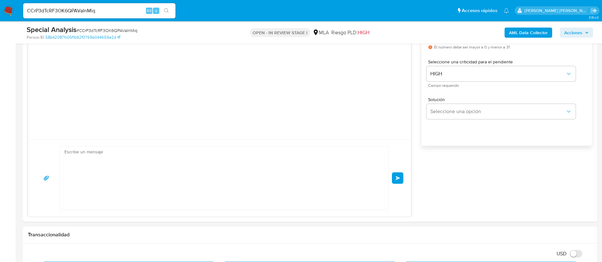
scroll to position [230, 0]
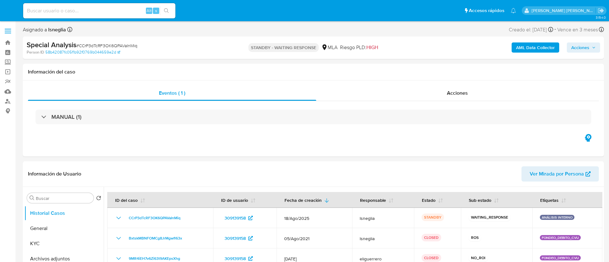
select select "10"
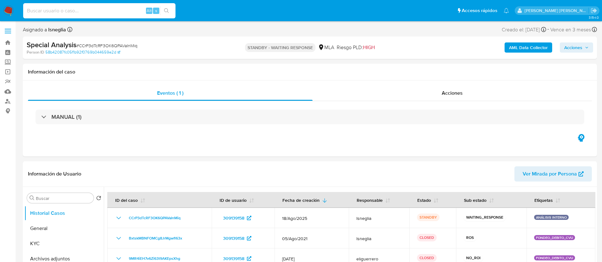
click at [85, 12] on input at bounding box center [99, 11] width 152 height 8
paste input "wVcr7D06tGbAiTphHAoV4VYj"
type input "wVcr7D06tGbAiTphHAoV4VYj"
click at [170, 9] on button "search-icon" at bounding box center [166, 10] width 13 height 9
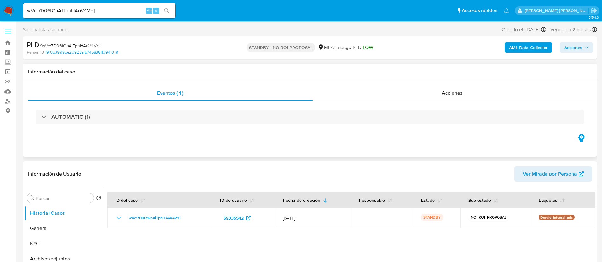
select select "10"
click at [48, 4] on div "wVcr7D06tGbAiTphHAoV4VYj Alt s" at bounding box center [99, 10] width 152 height 15
click at [53, 14] on input "wVcr7D06tGbAiTphHAoV4VYj" at bounding box center [99, 11] width 152 height 8
paste input "Ezr7MXFp1I4UvjDZVfEtYhVR"
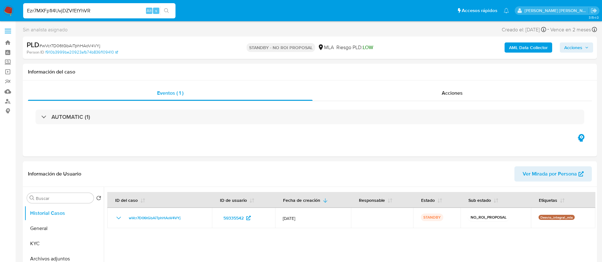
type input "Ezr7MXFp1I4UvjDZVfEtYhVR"
click at [167, 7] on button "search-icon" at bounding box center [166, 10] width 13 height 9
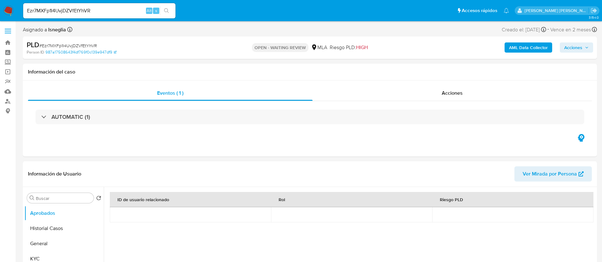
select select "10"
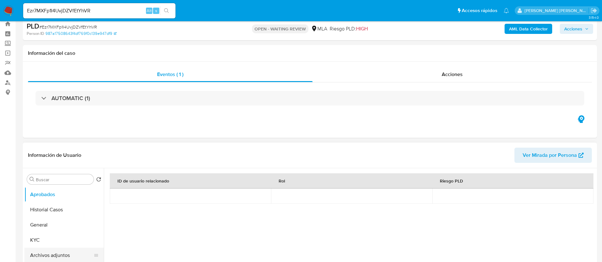
scroll to position [48, 0]
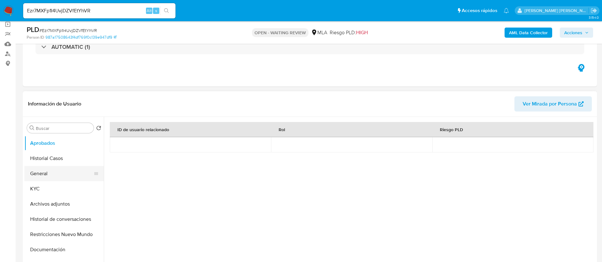
click at [40, 174] on button "General" at bounding box center [61, 173] width 74 height 15
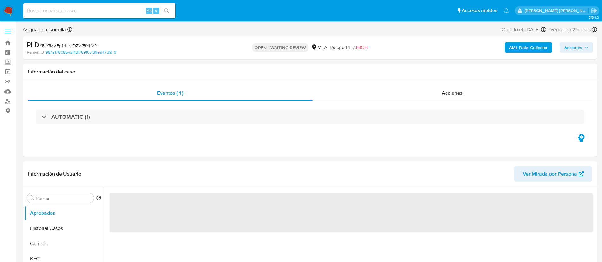
select select "10"
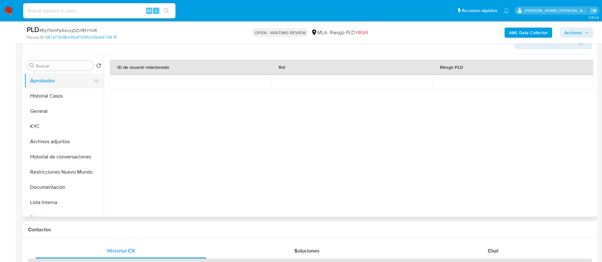
scroll to position [95, 0]
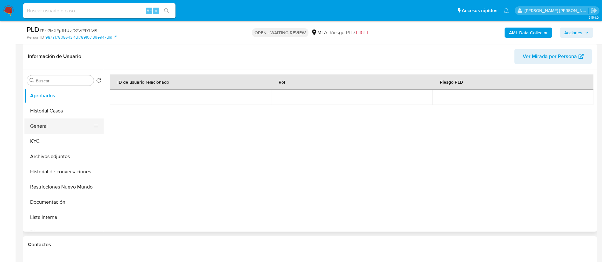
click at [43, 121] on button "General" at bounding box center [61, 126] width 74 height 15
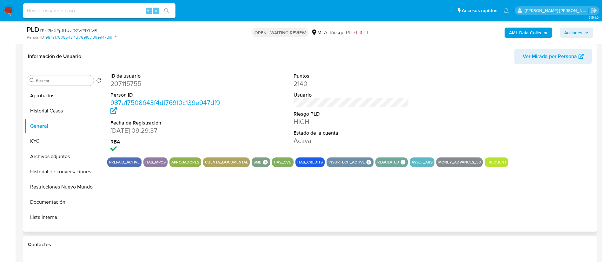
drag, startPoint x: 132, startPoint y: 90, endPoint x: 129, endPoint y: 85, distance: 5.1
click at [131, 90] on dl "ID de usuario 207115755 Person ID 987a17508643f4df769f0c139e947df9 Fecha de Reg…" at bounding box center [168, 114] width 116 height 82
click at [130, 82] on dd "207115755" at bounding box center [168, 83] width 116 height 9
copy dd "207115755"
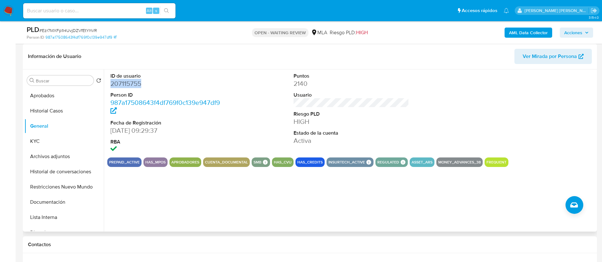
click at [128, 82] on dd "207115755" at bounding box center [168, 83] width 116 height 9
click at [134, 79] on dd "207115755" at bounding box center [168, 83] width 116 height 9
click at [135, 82] on dd "207115755" at bounding box center [168, 83] width 116 height 9
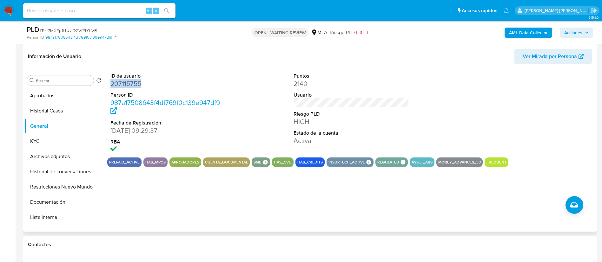
copy dd "207115755"
click at [122, 85] on dd "207115755" at bounding box center [168, 83] width 116 height 9
click at [54, 137] on button "KYC" at bounding box center [61, 141] width 74 height 15
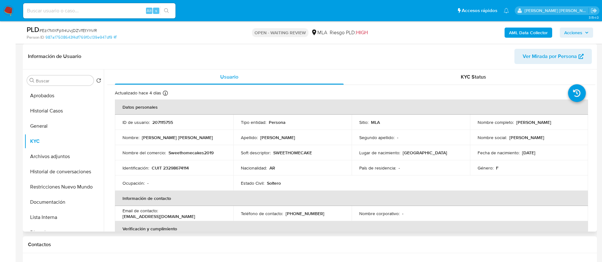
drag, startPoint x: 514, startPoint y: 124, endPoint x: 552, endPoint y: 121, distance: 37.5
click at [551, 121] on p "[PERSON_NAME]" at bounding box center [533, 123] width 35 height 6
copy p "[PERSON_NAME]"
click at [152, 169] on div "Identificación : CUIT 23298674114" at bounding box center [173, 168] width 103 height 6
click at [155, 169] on p "CUIT 23298674114" at bounding box center [170, 168] width 37 height 6
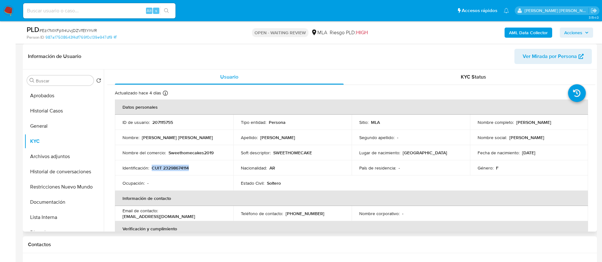
drag, startPoint x: 153, startPoint y: 168, endPoint x: 194, endPoint y: 168, distance: 41.2
click at [194, 168] on div "Identificación : CUIT 23298674114" at bounding box center [173, 168] width 103 height 6
copy p "CUIT 23298674114"
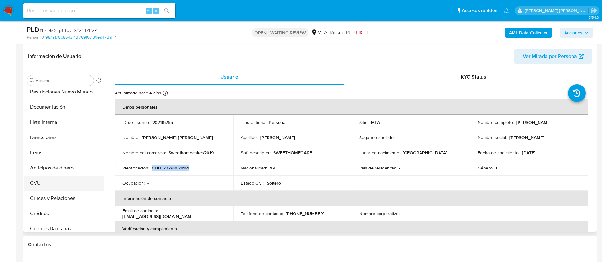
click at [49, 184] on button "CVU" at bounding box center [61, 183] width 74 height 15
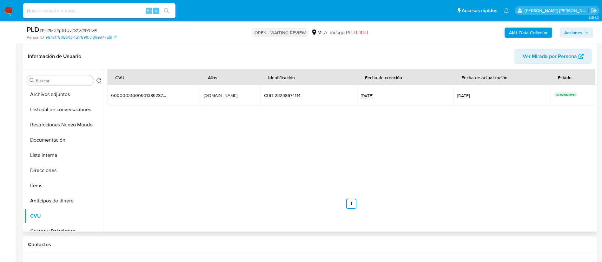
scroll to position [48, 0]
click at [57, 91] on button "KYC" at bounding box center [61, 93] width 74 height 15
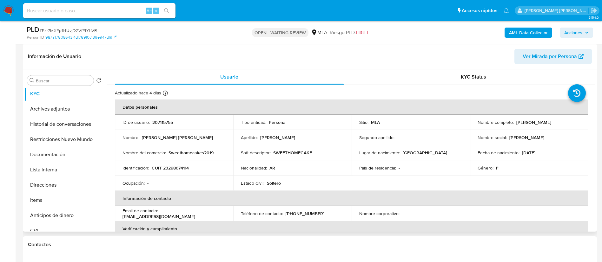
click at [180, 165] on p "CUIT 23298674114" at bounding box center [170, 168] width 37 height 6
copy p "23298674114"
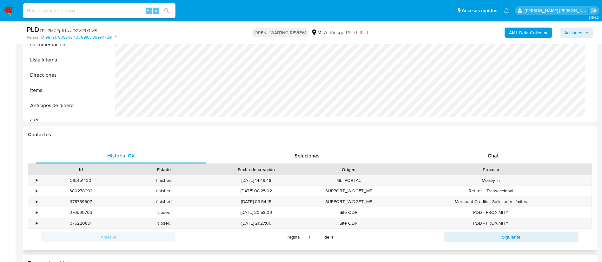
scroll to position [190, 0]
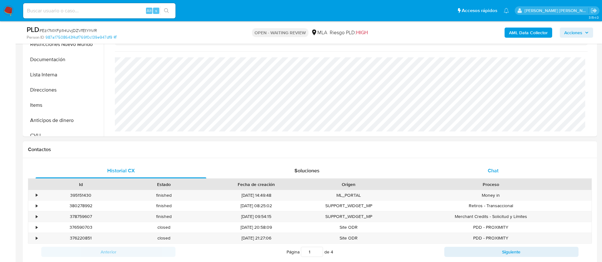
click at [493, 166] on div "Chat" at bounding box center [493, 170] width 171 height 15
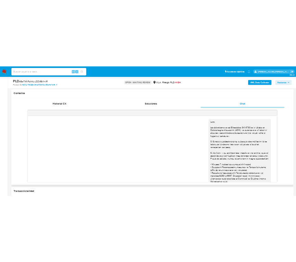
scroll to position [303, 0]
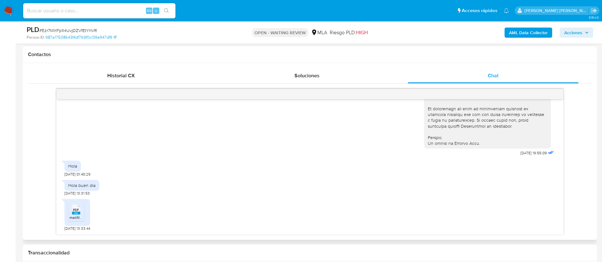
click at [79, 210] on span "PDF" at bounding box center [76, 210] width 6 height 4
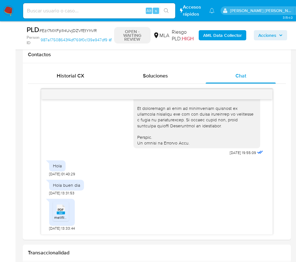
scroll to position [431, 0]
